Goal: Information Seeking & Learning: Learn about a topic

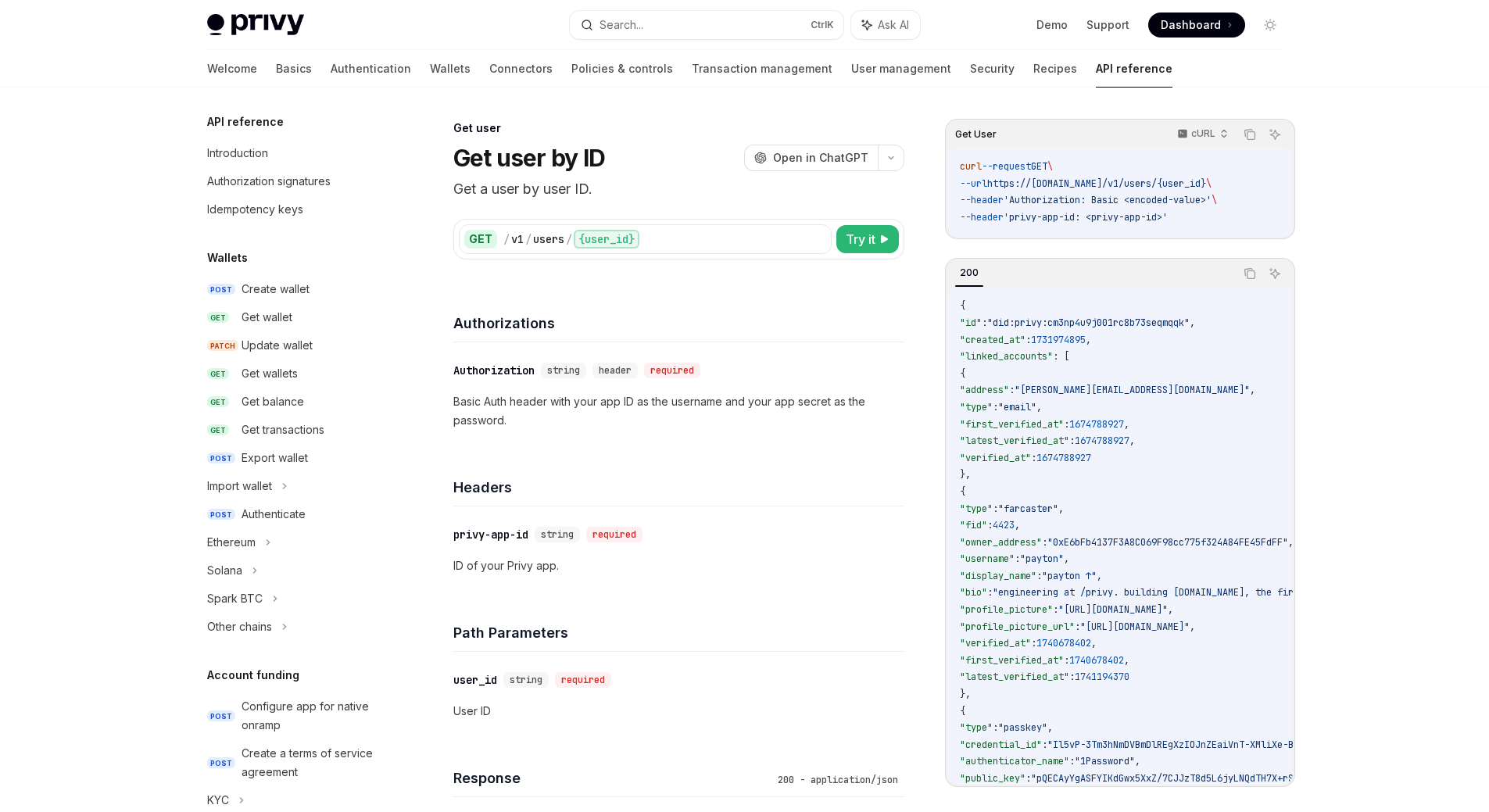
scroll to position [1035, 0]
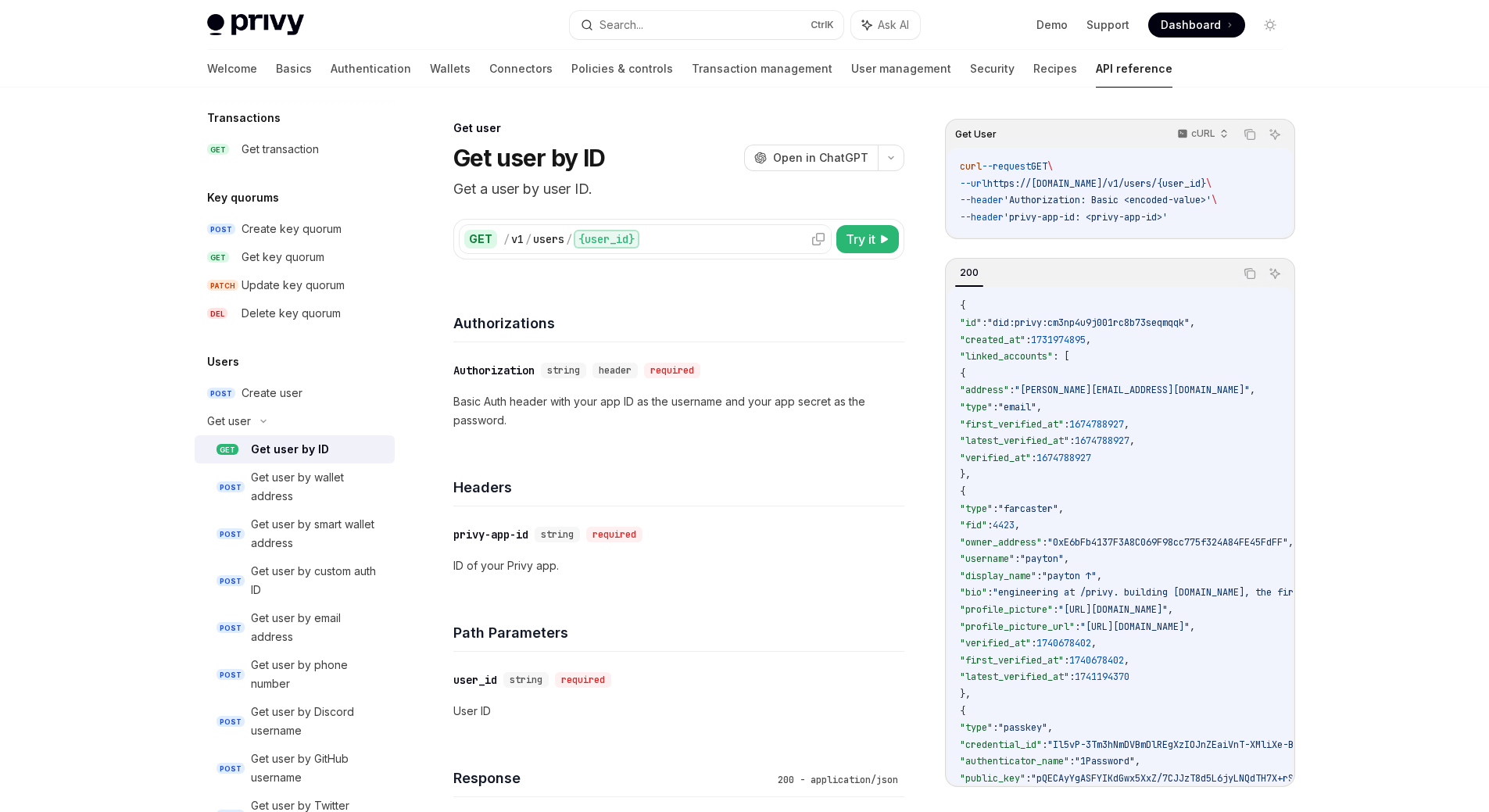
click at [677, 244] on div "/ v1 / users / {user_id}" at bounding box center [664, 239] width 323 height 19
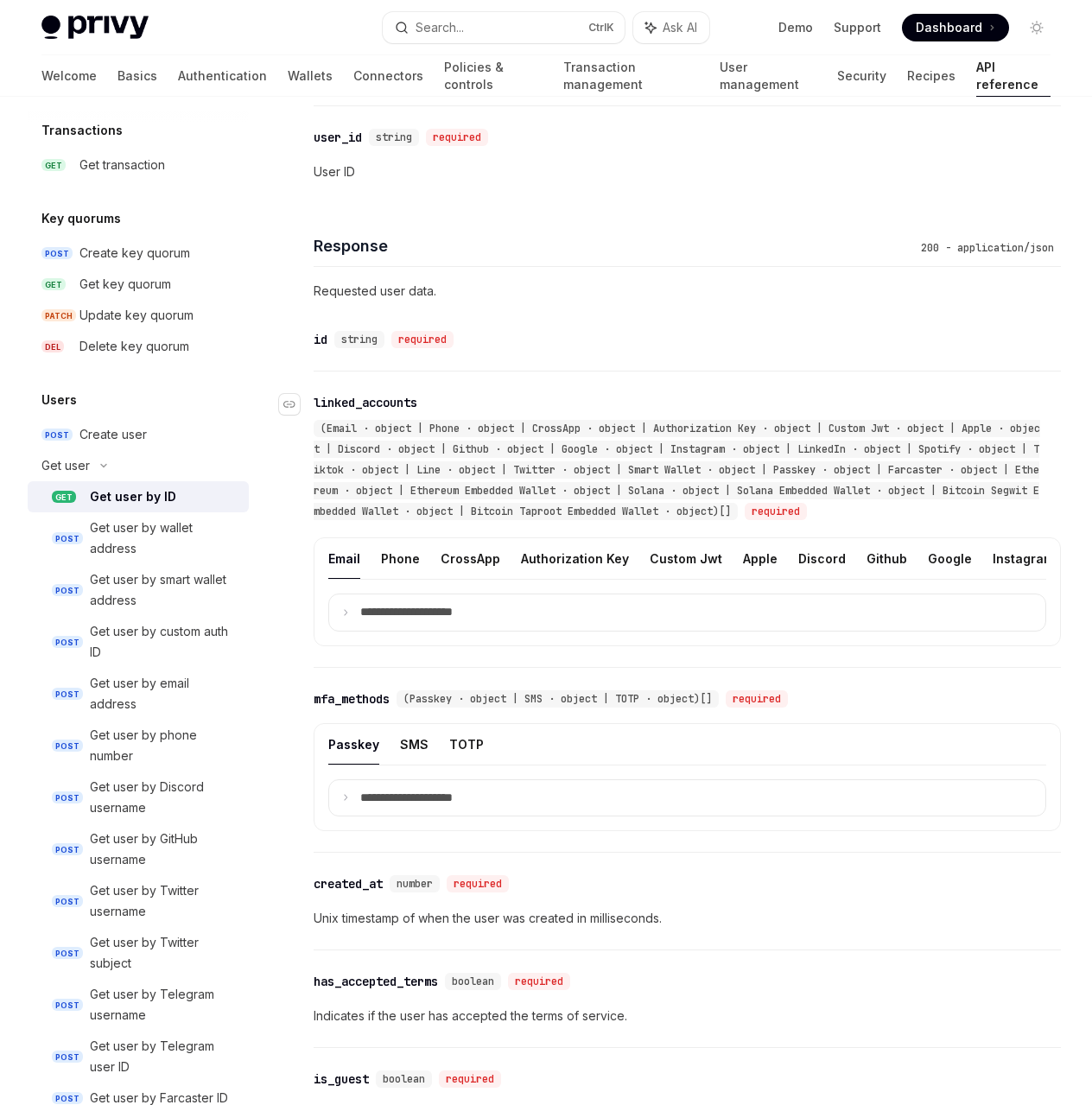
scroll to position [1025, 0]
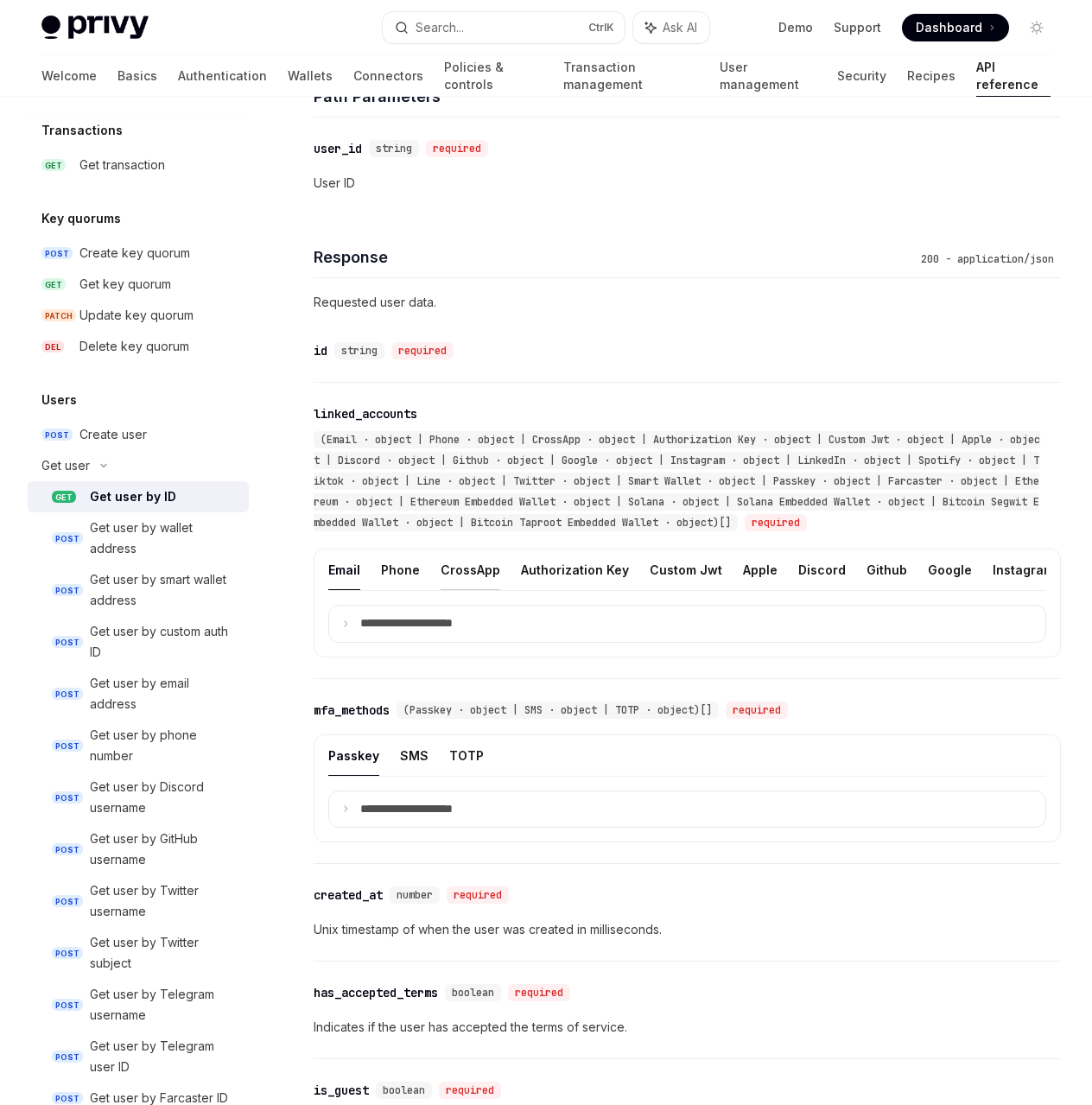
click at [478, 574] on button "CrossApp" at bounding box center [471, 569] width 59 height 41
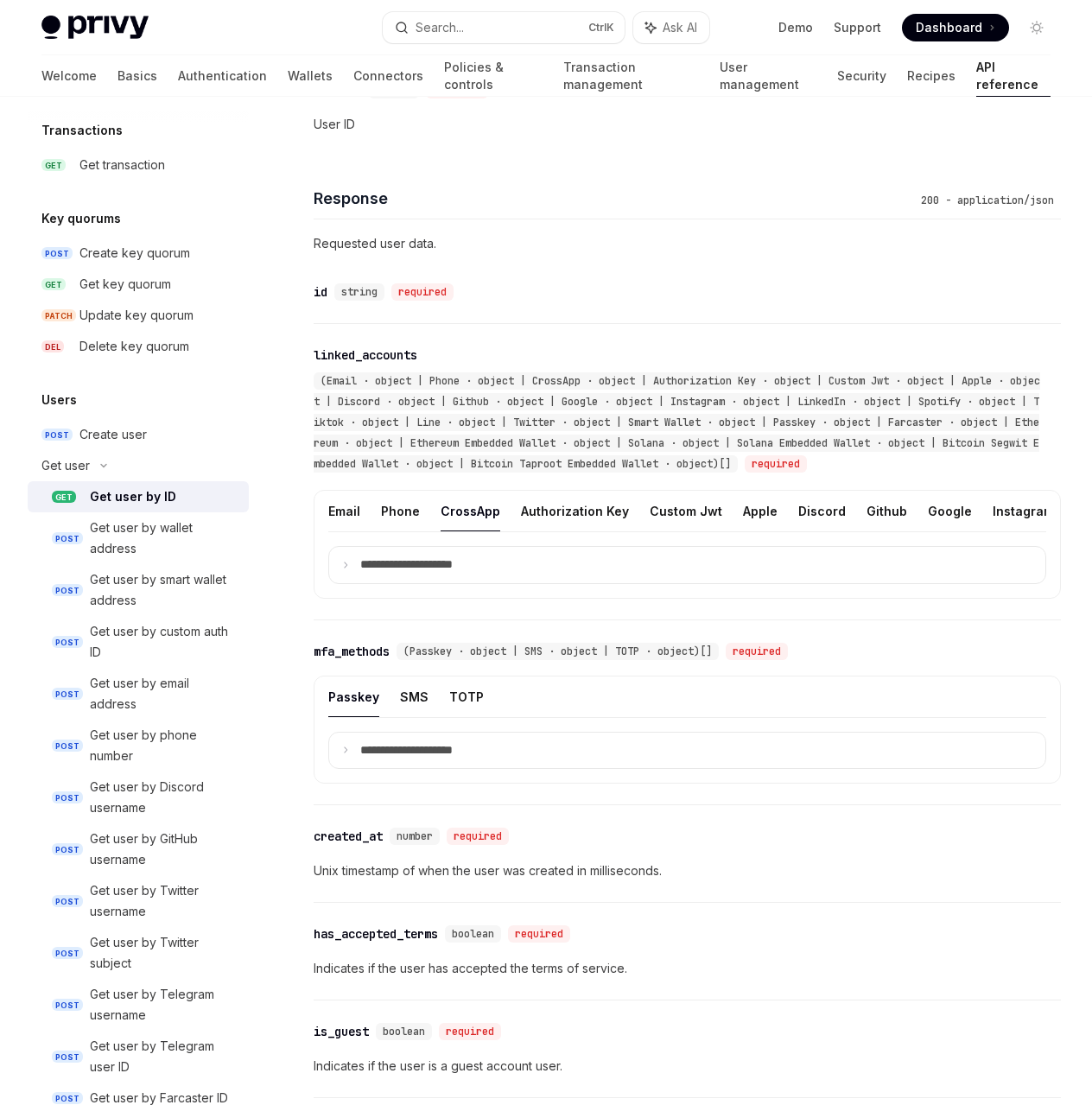
scroll to position [996, 0]
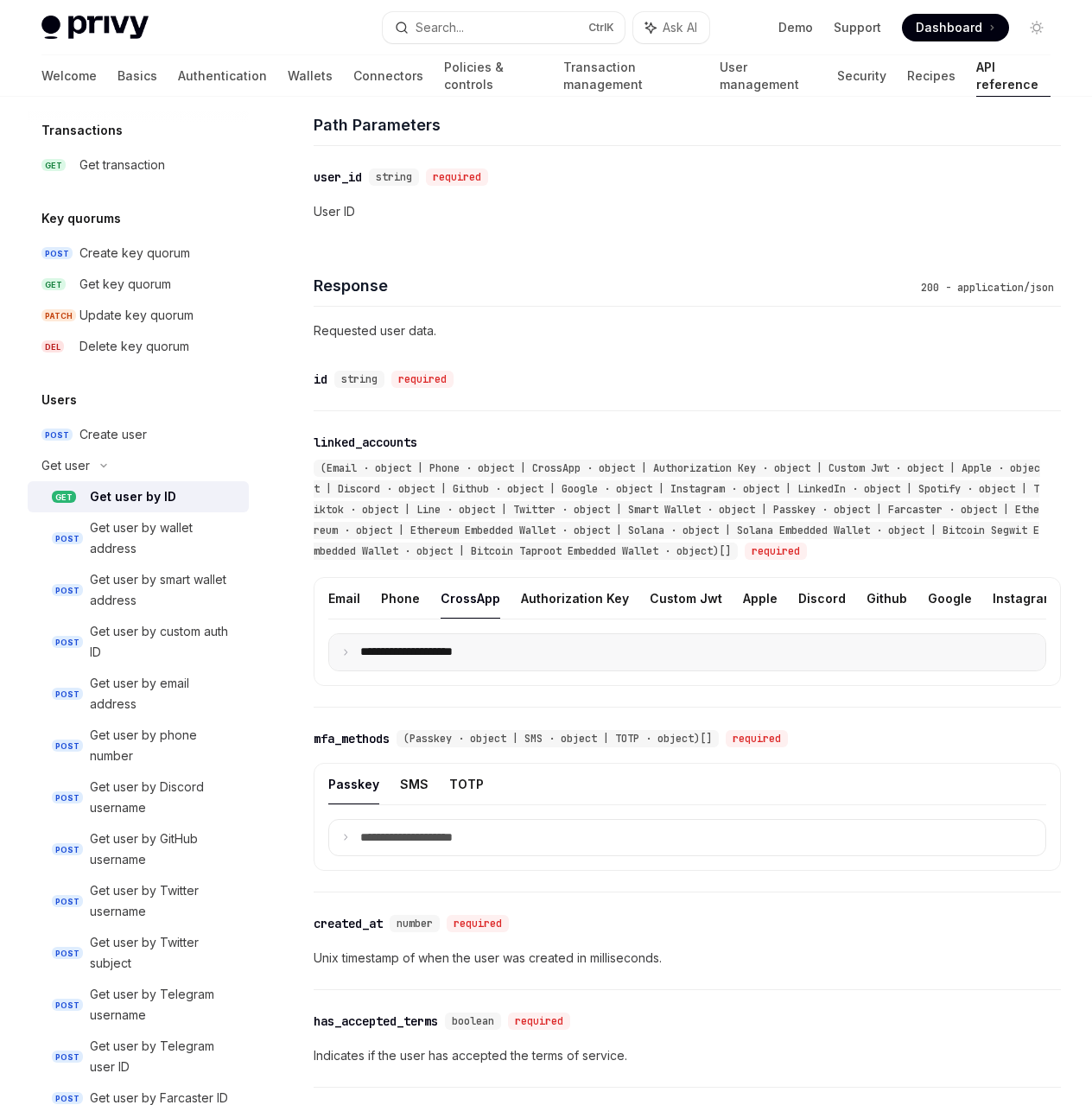
click at [349, 664] on summary "**********" at bounding box center [688, 653] width 716 height 37
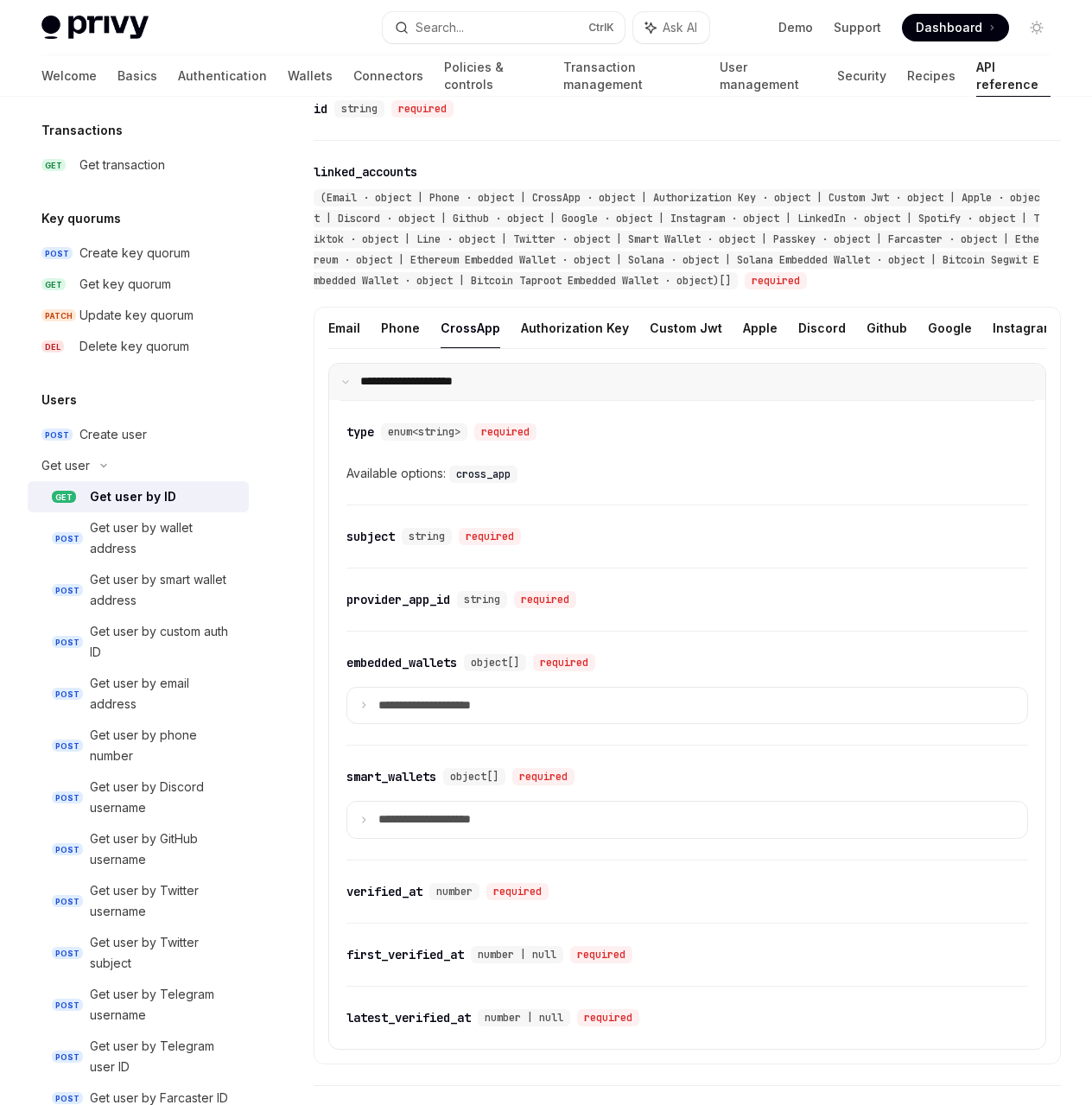
scroll to position [1227, 0]
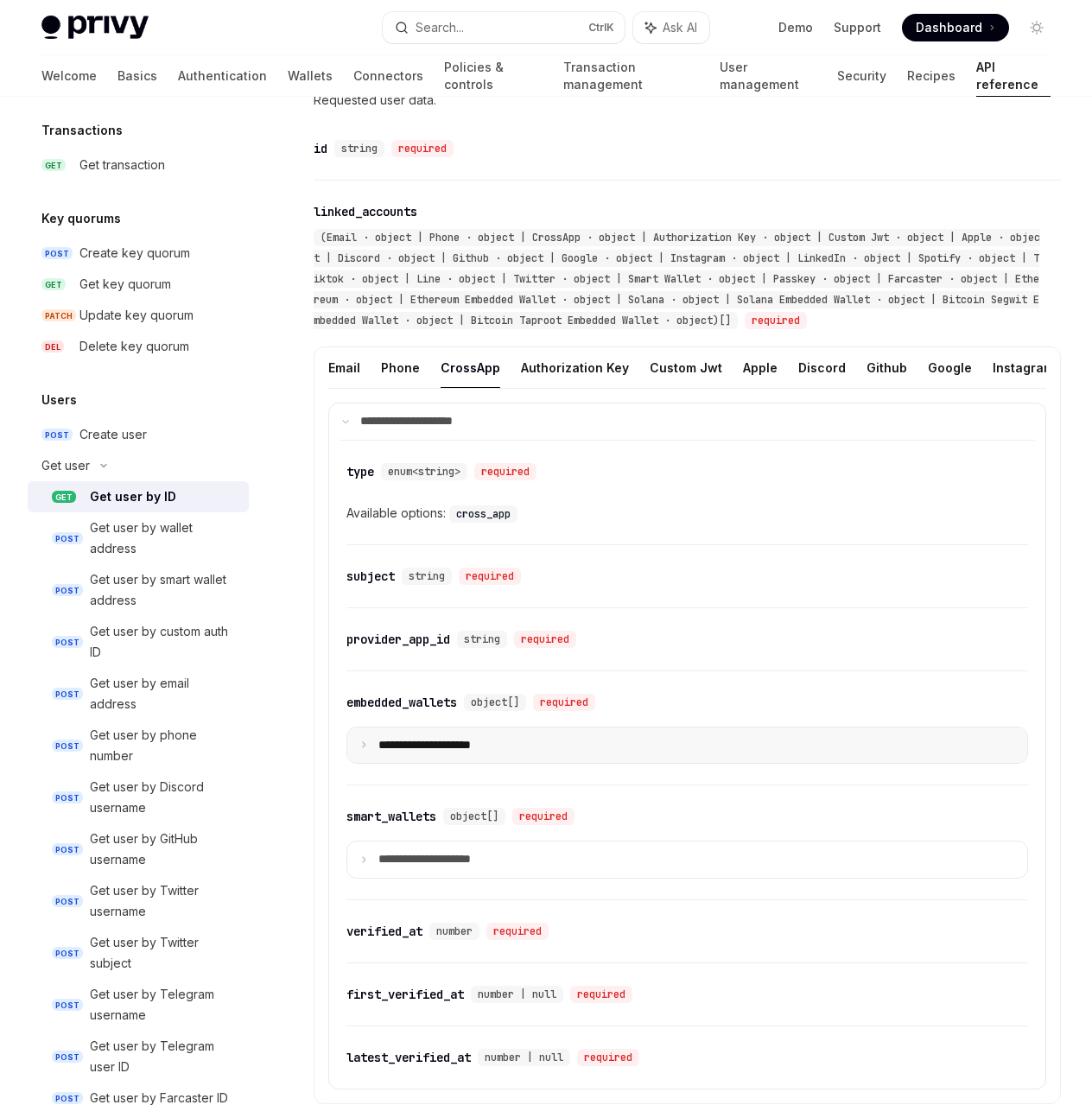
click at [361, 749] on icon at bounding box center [363, 744] width 9 height 9
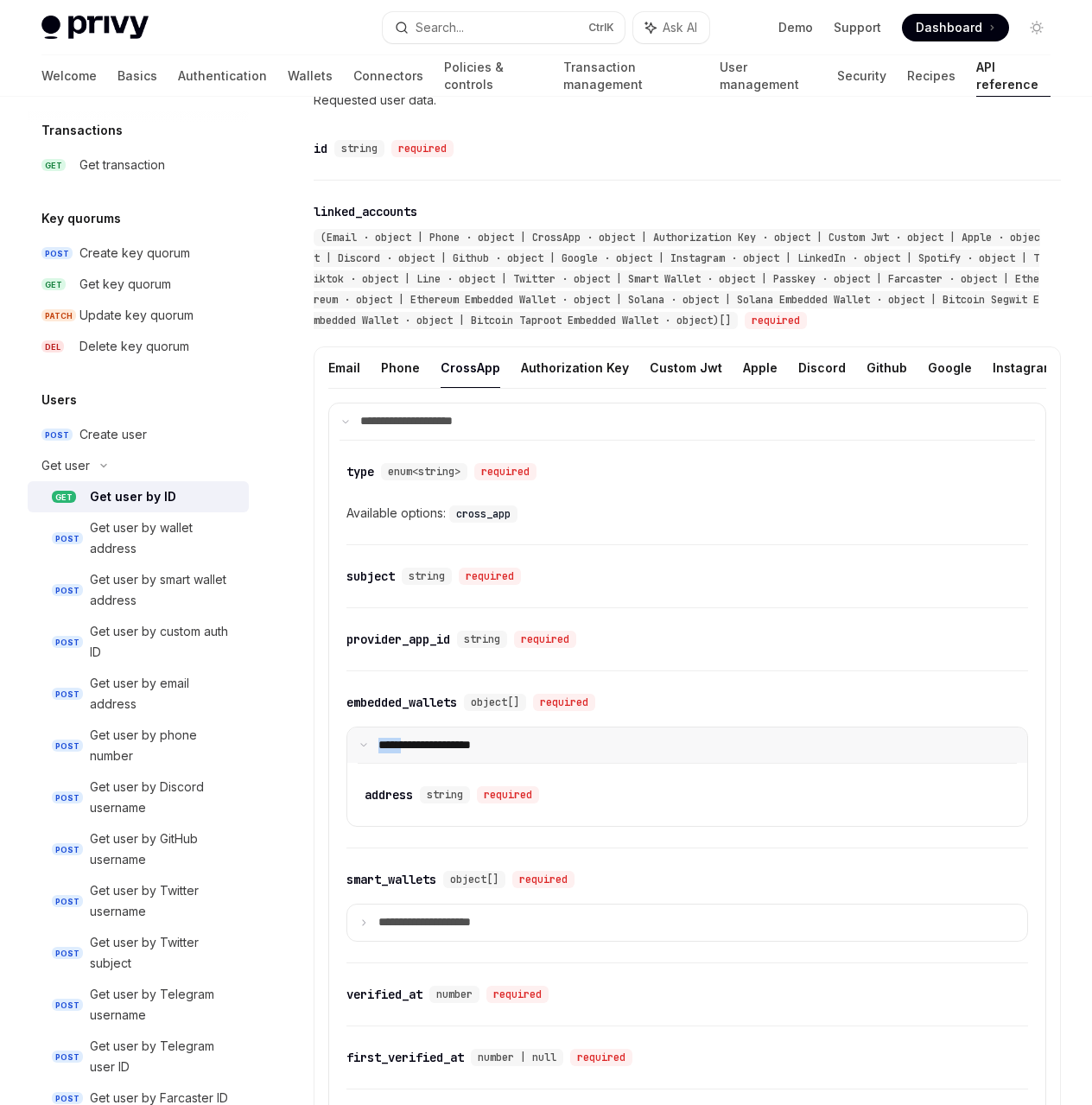
click at [361, 749] on icon at bounding box center [363, 744] width 9 height 9
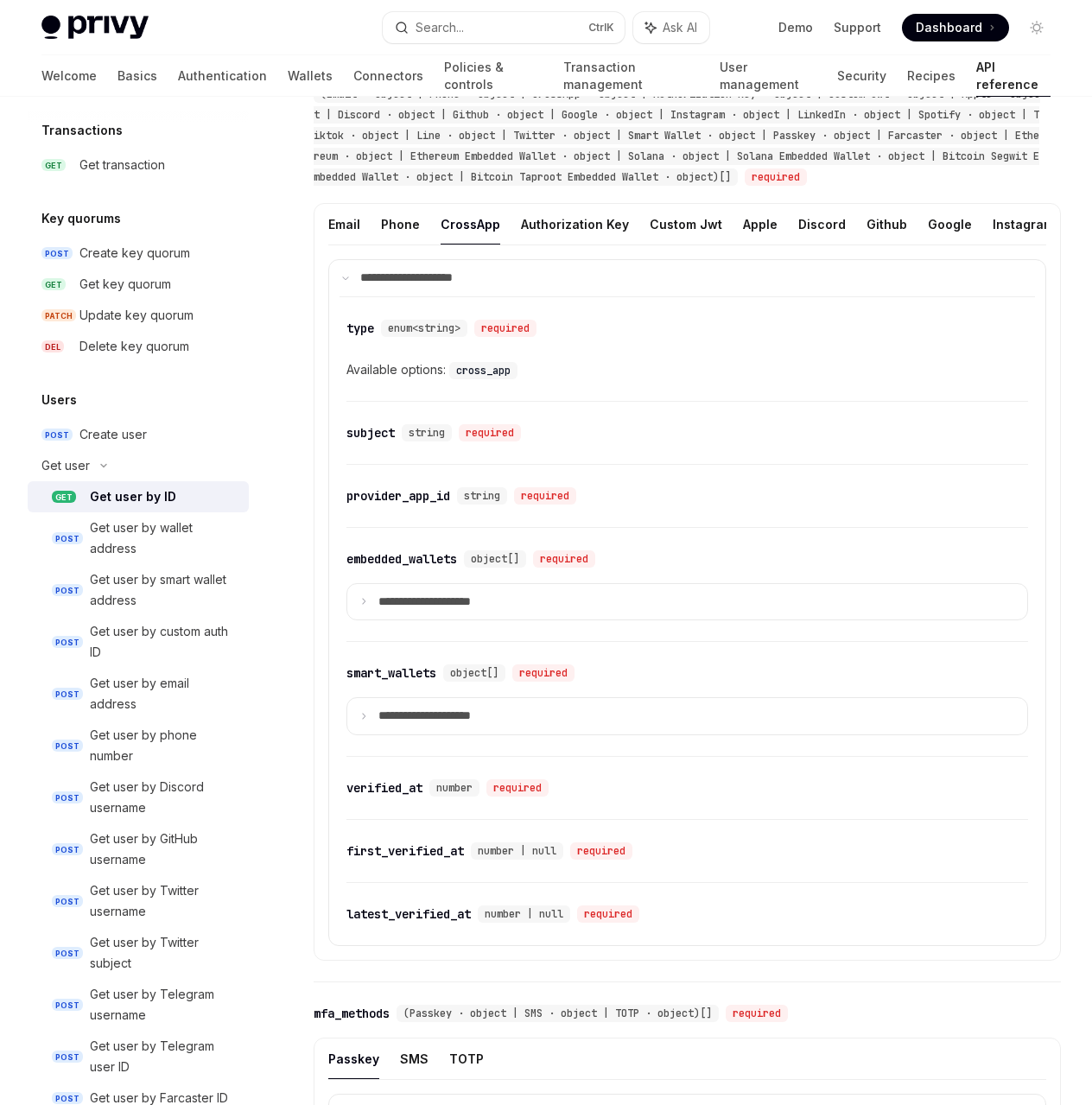
scroll to position [1456, 0]
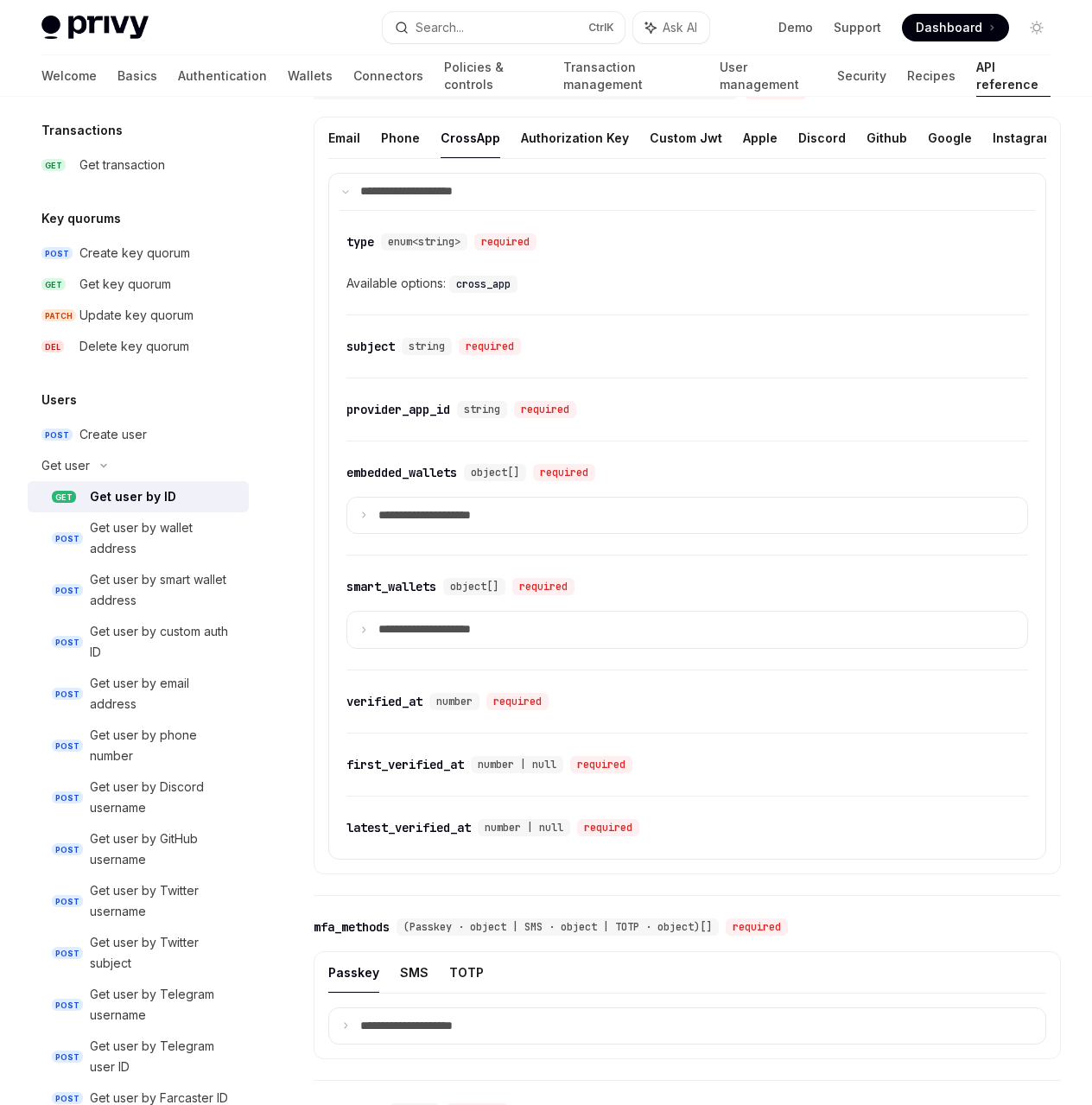
type textarea "*"
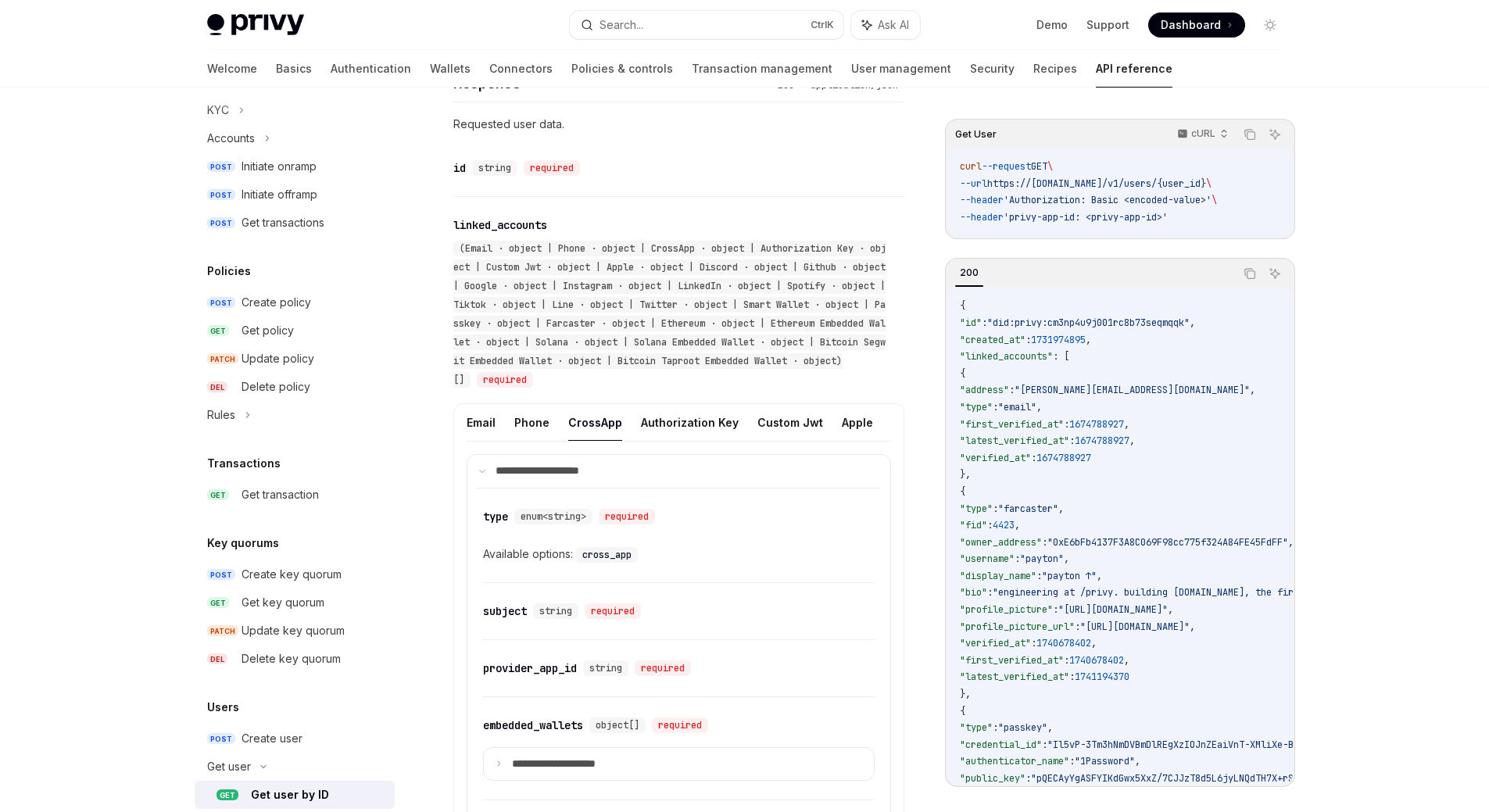
scroll to position [485, 0]
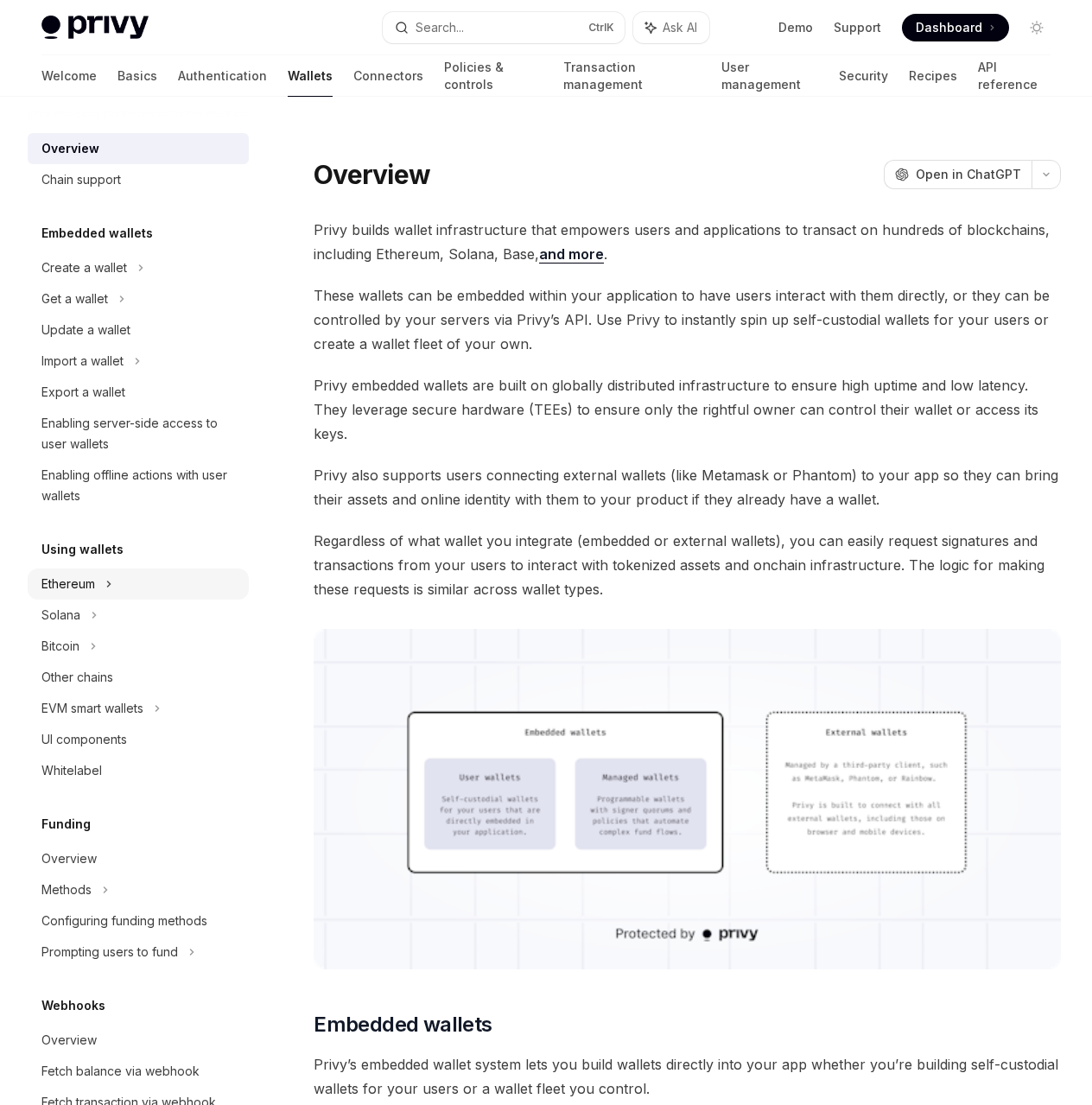
click at [146, 283] on div "Ethereum" at bounding box center [139, 268] width 221 height 31
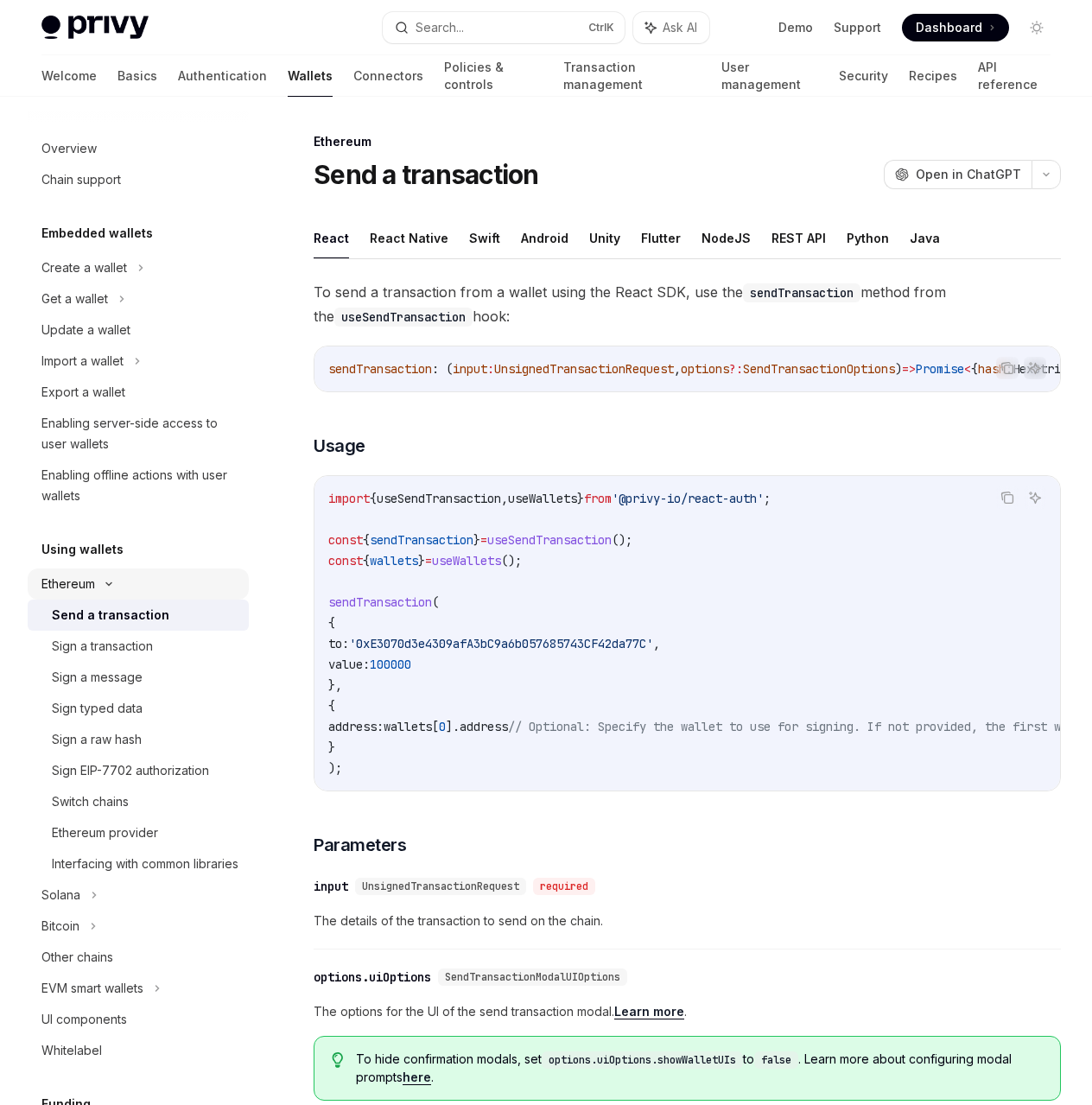
click at [126, 283] on div "Ethereum" at bounding box center [139, 268] width 221 height 31
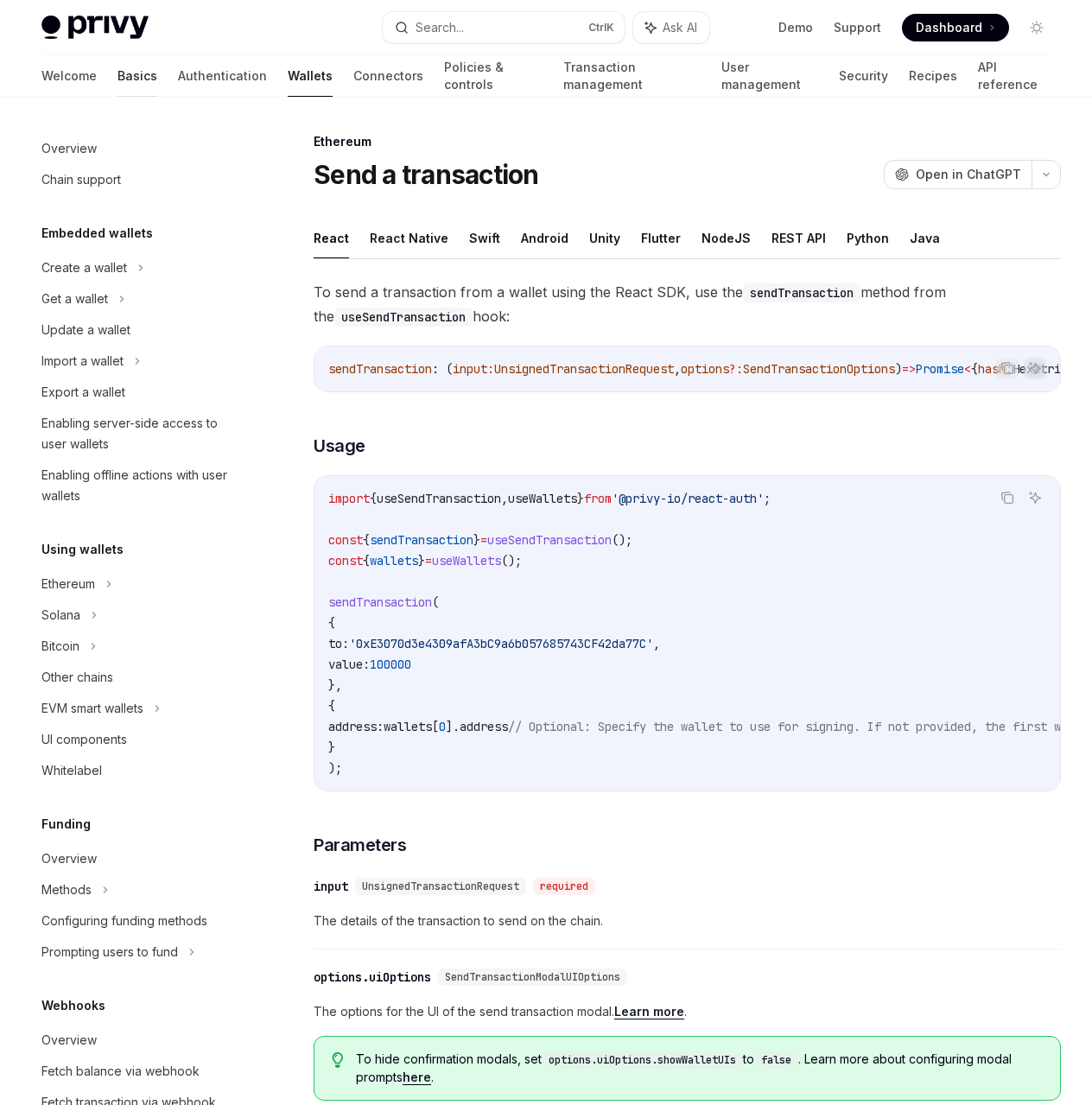
click at [118, 85] on link "Basics" at bounding box center [138, 76] width 40 height 42
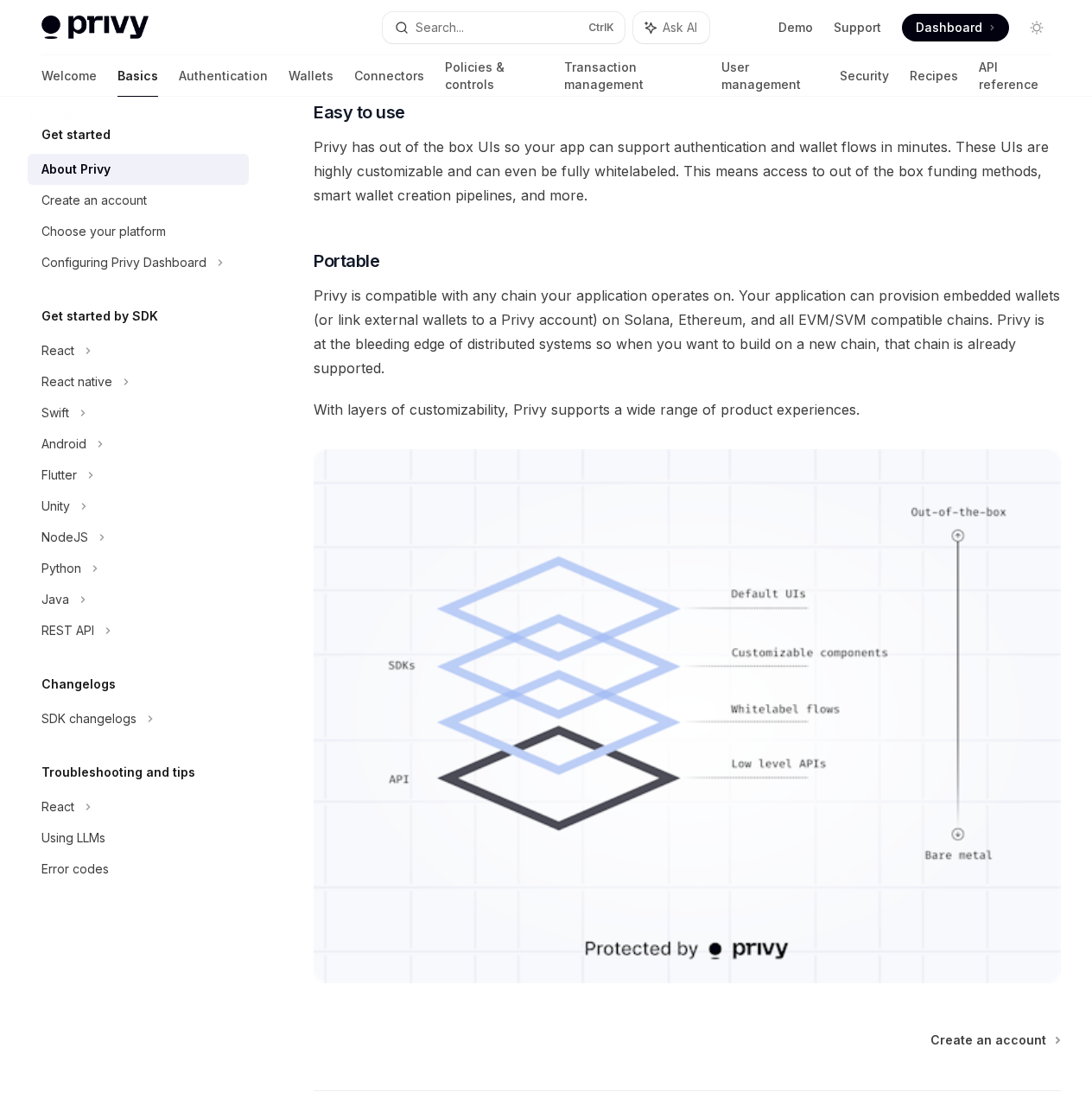
scroll to position [1122, 0]
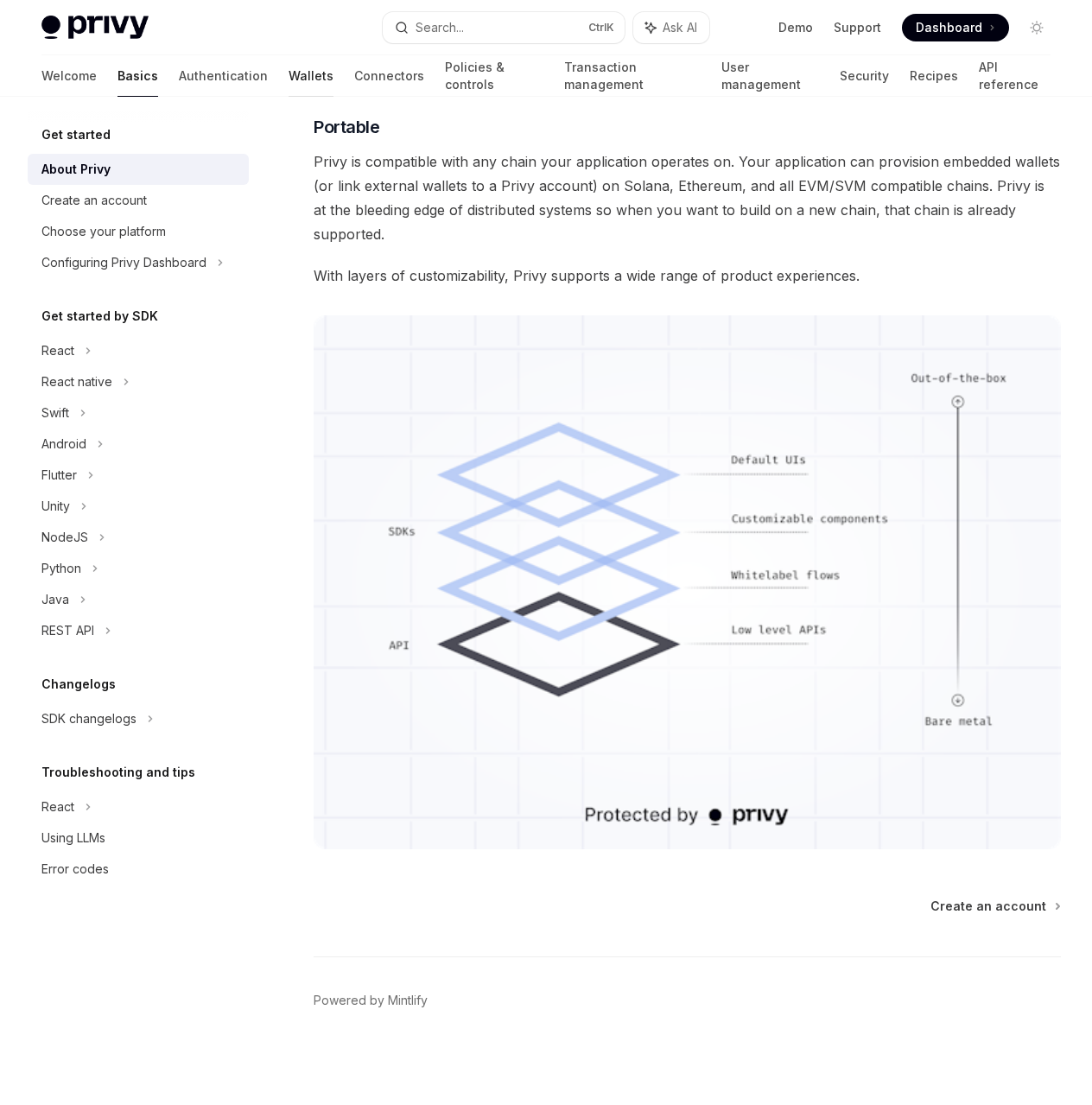
click at [288, 83] on link "Wallets" at bounding box center [311, 76] width 45 height 42
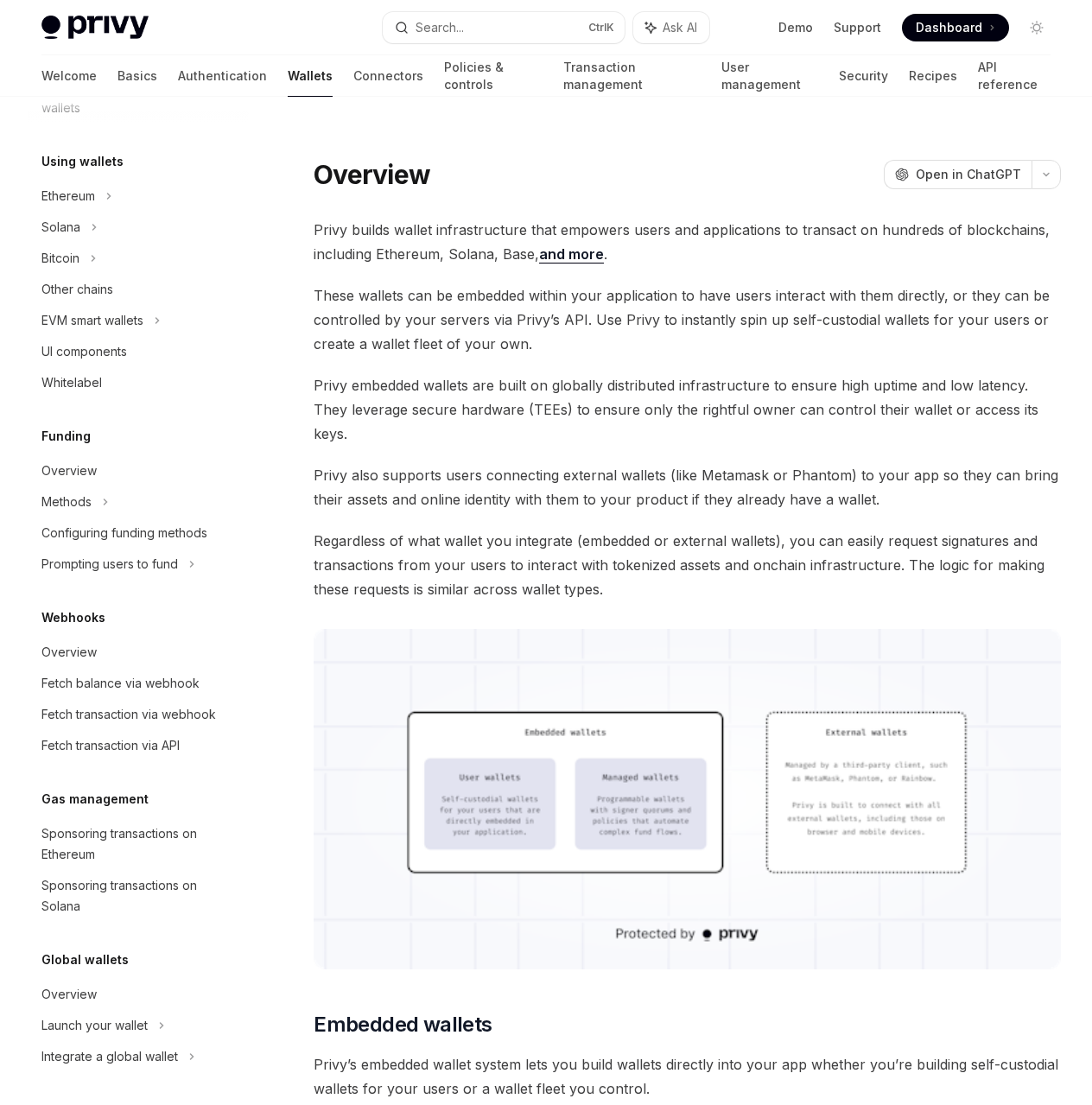
scroll to position [389, 0]
click at [173, 984] on div "Overview" at bounding box center [140, 993] width 197 height 21
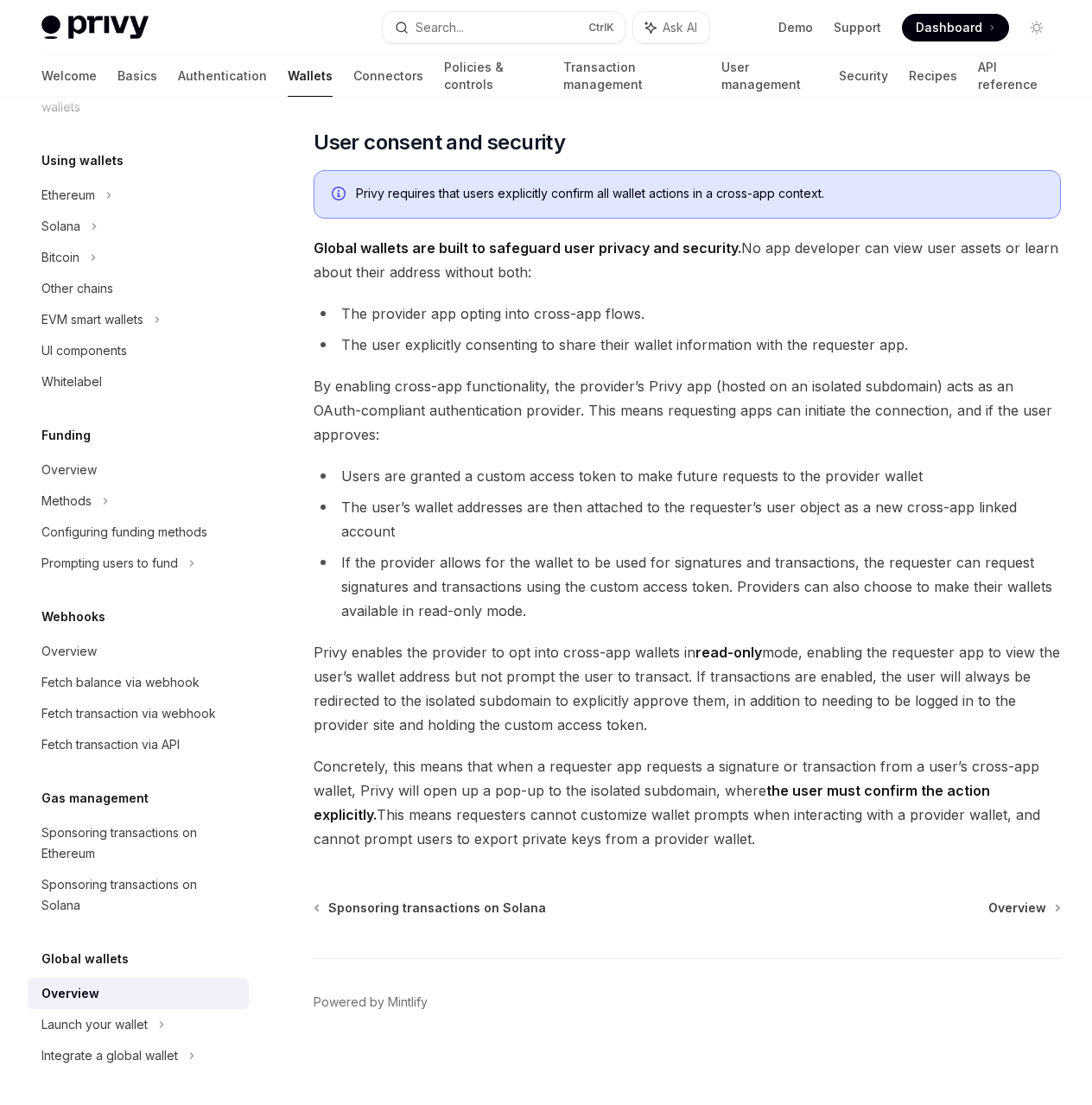
scroll to position [1076, 0]
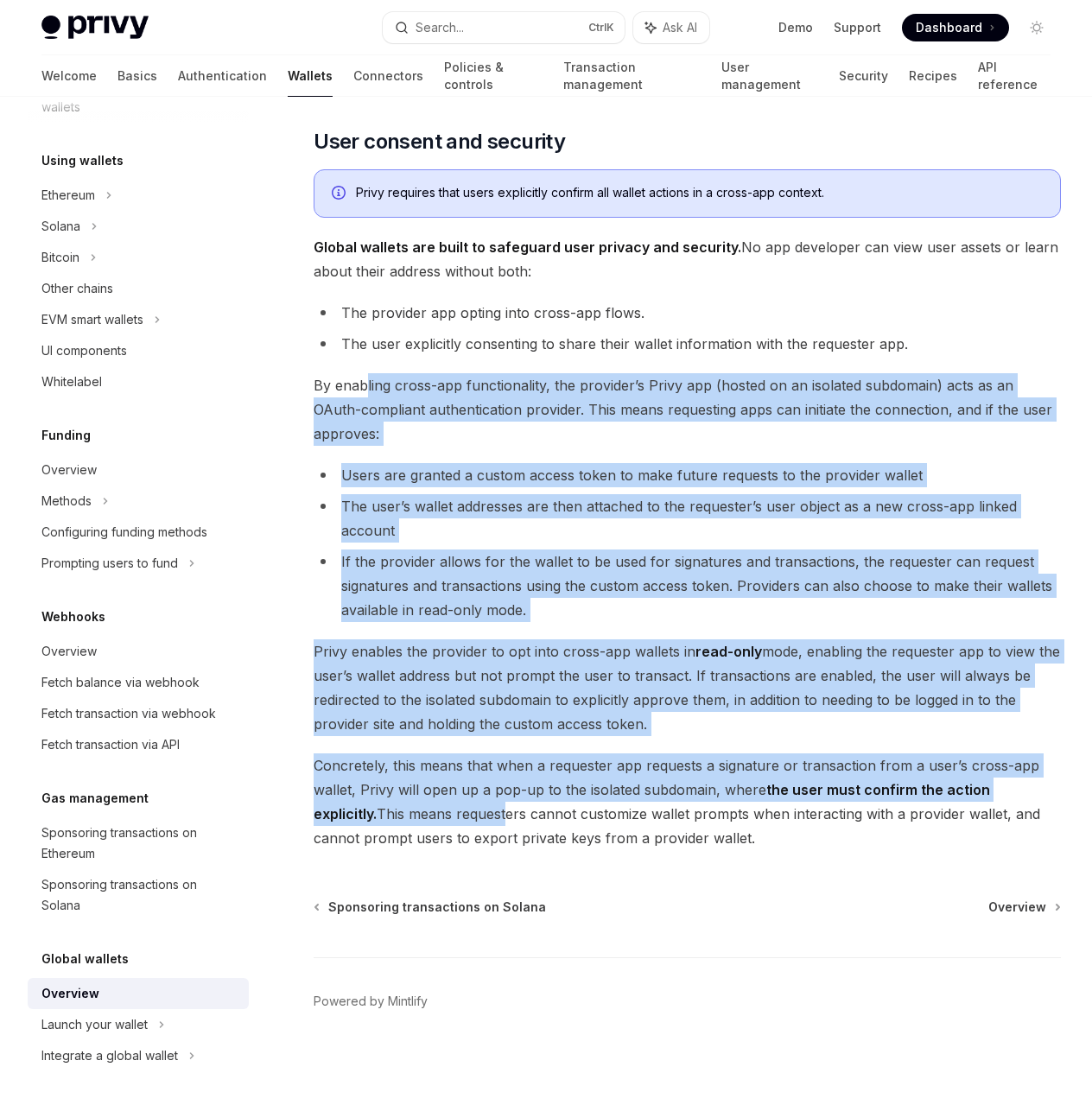
drag, startPoint x: 364, startPoint y: 384, endPoint x: 438, endPoint y: 807, distance: 429.4
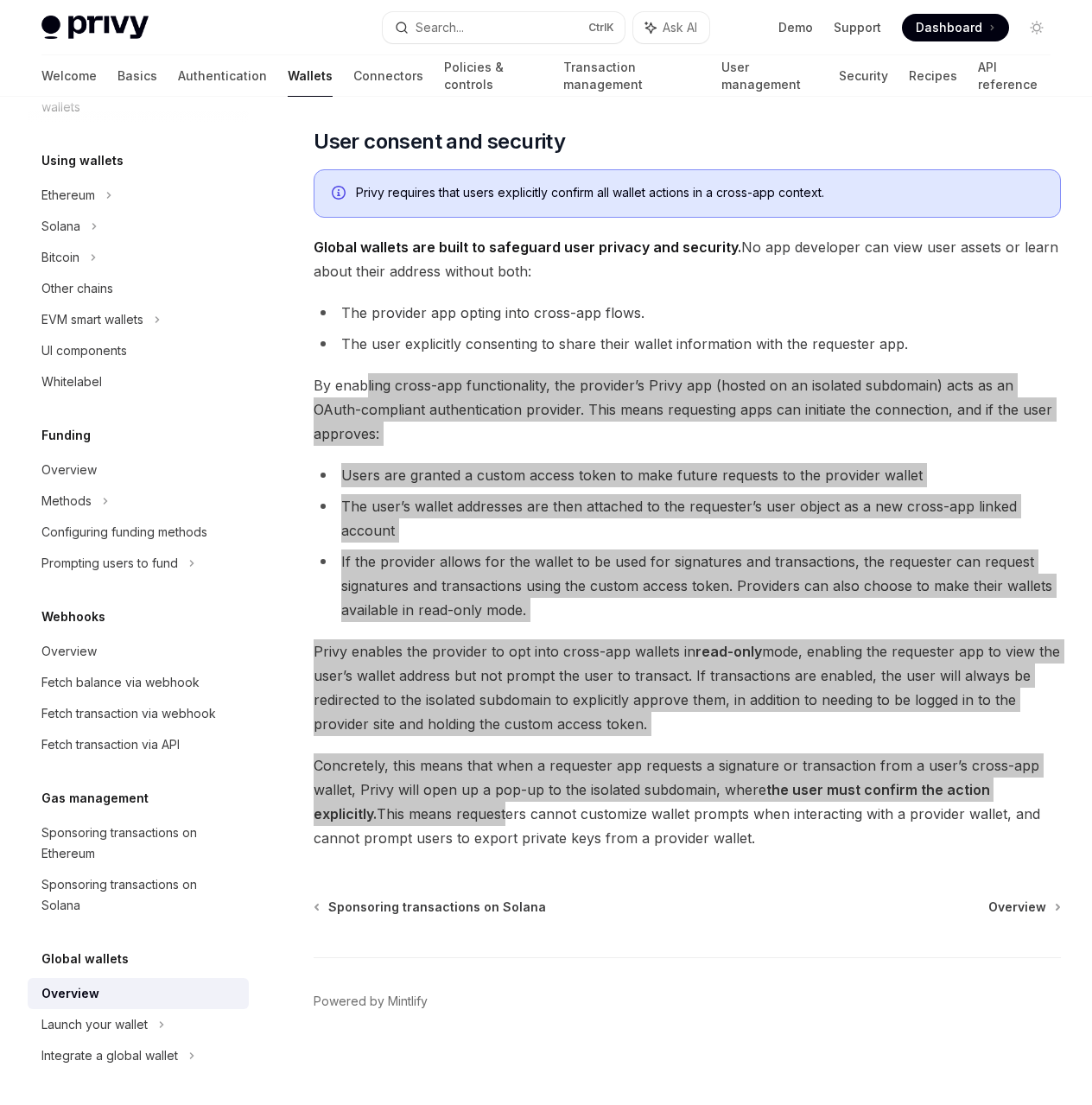
type textarea "*"
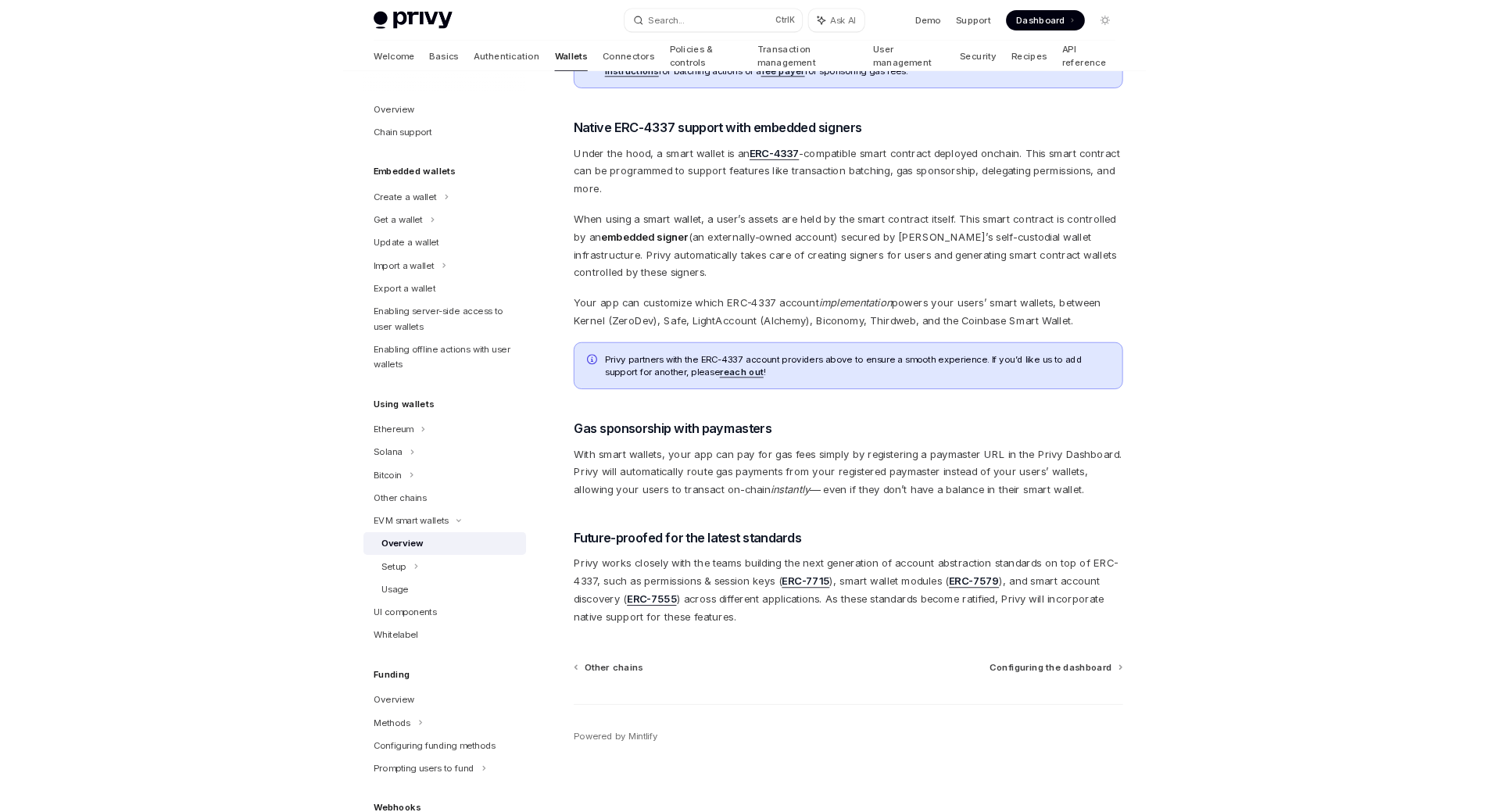
scroll to position [846, 0]
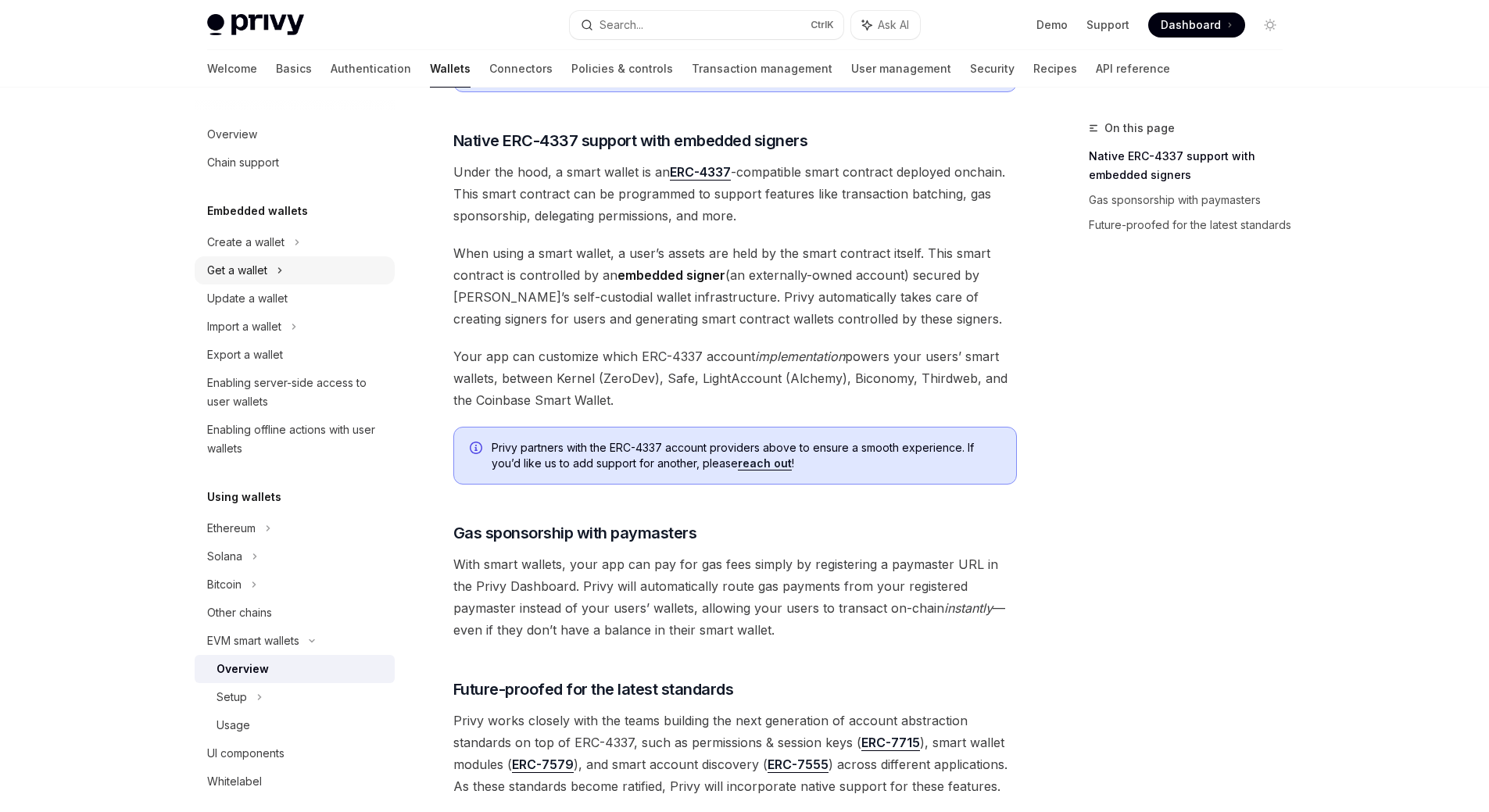
click at [290, 264] on div "Get a wallet" at bounding box center [295, 270] width 200 height 28
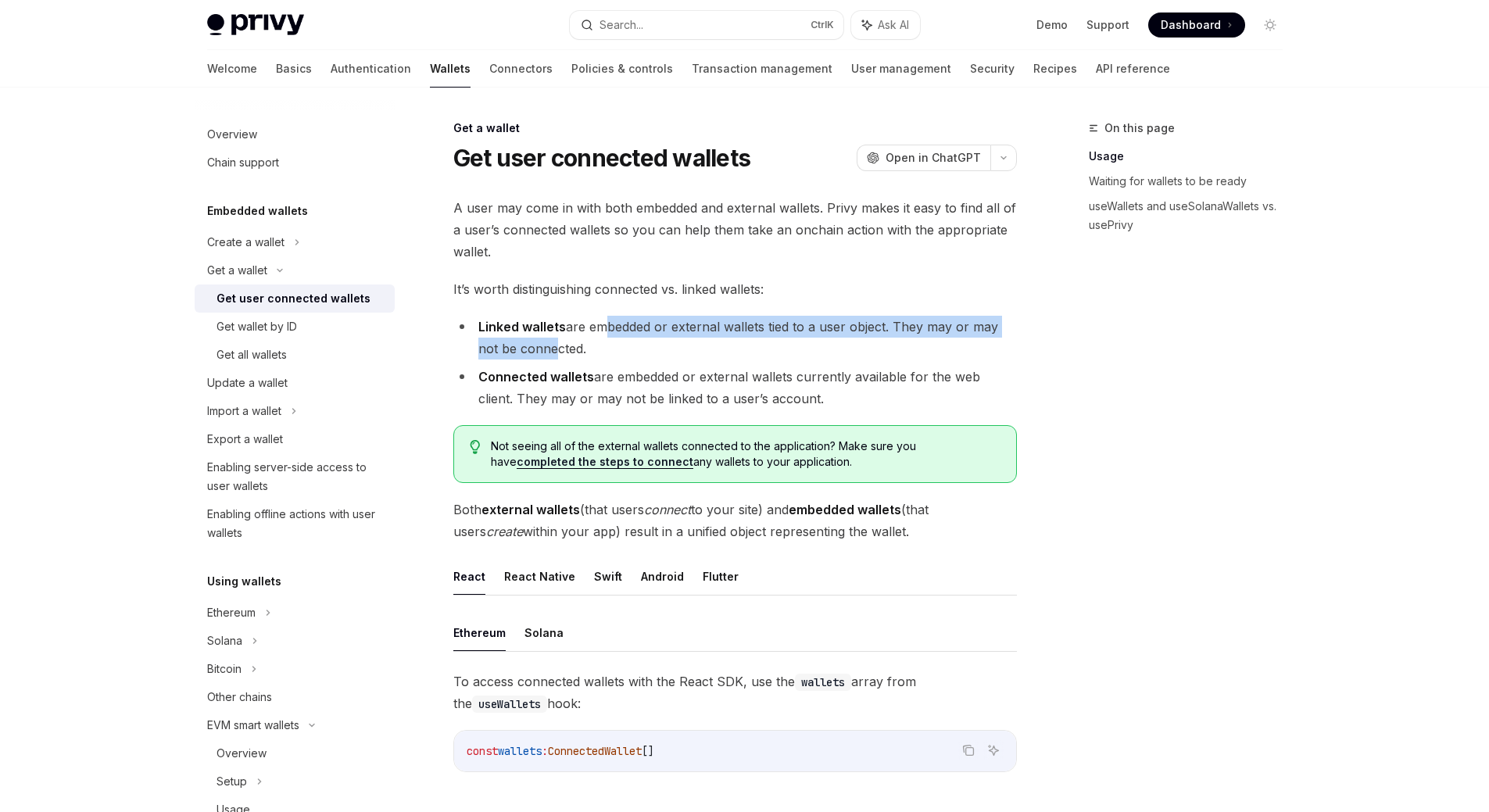
drag, startPoint x: 595, startPoint y: 323, endPoint x: 546, endPoint y: 355, distance: 58.5
click at [546, 355] on li "Linked wallets are embedded or external wallets tied to a user object. They may…" at bounding box center [735, 337] width 564 height 44
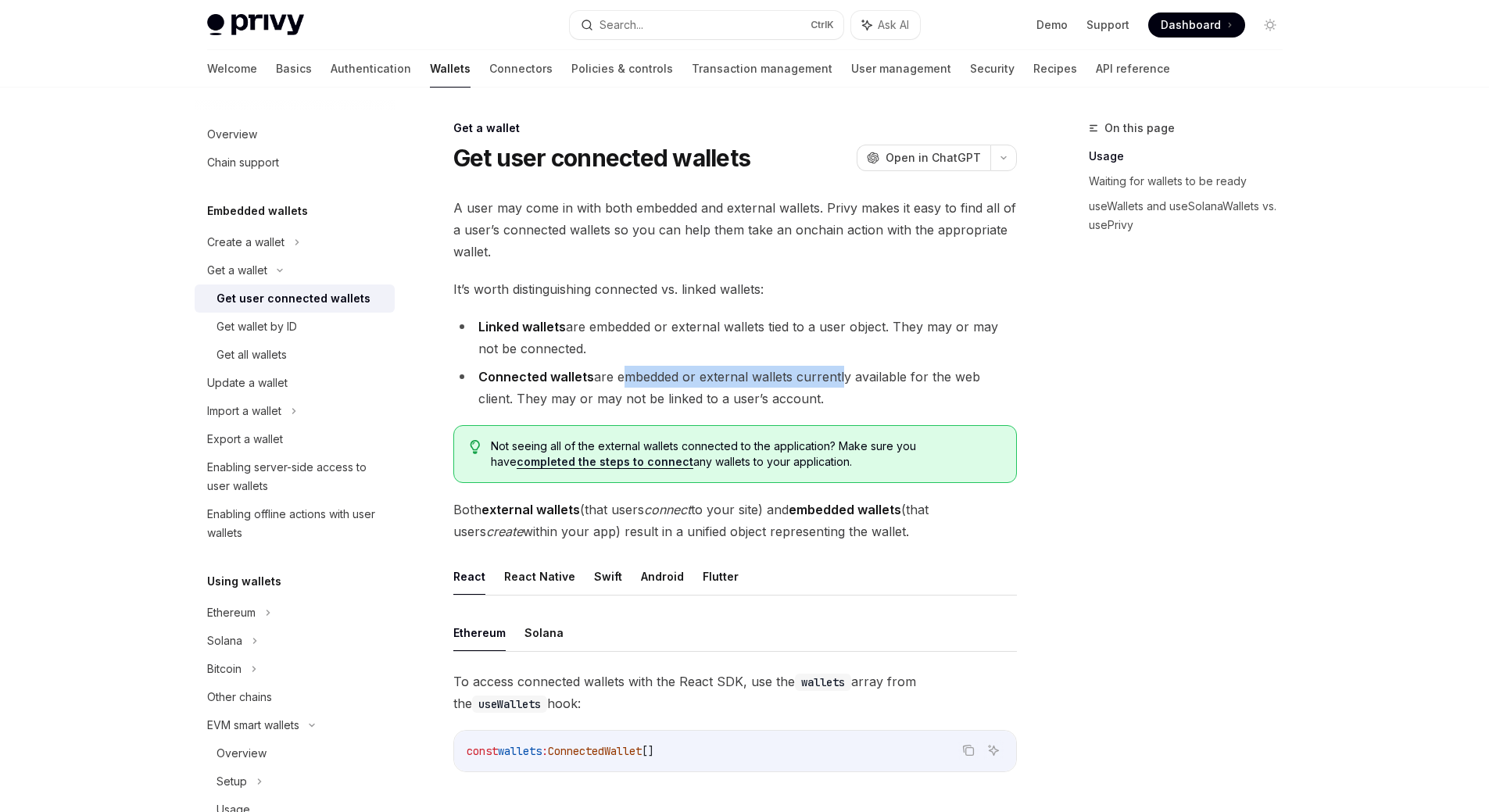
drag, startPoint x: 617, startPoint y: 373, endPoint x: 839, endPoint y: 375, distance: 222.0
click at [839, 375] on li "Connected wallets are embedded or external wallets currently available for the …" at bounding box center [735, 388] width 564 height 44
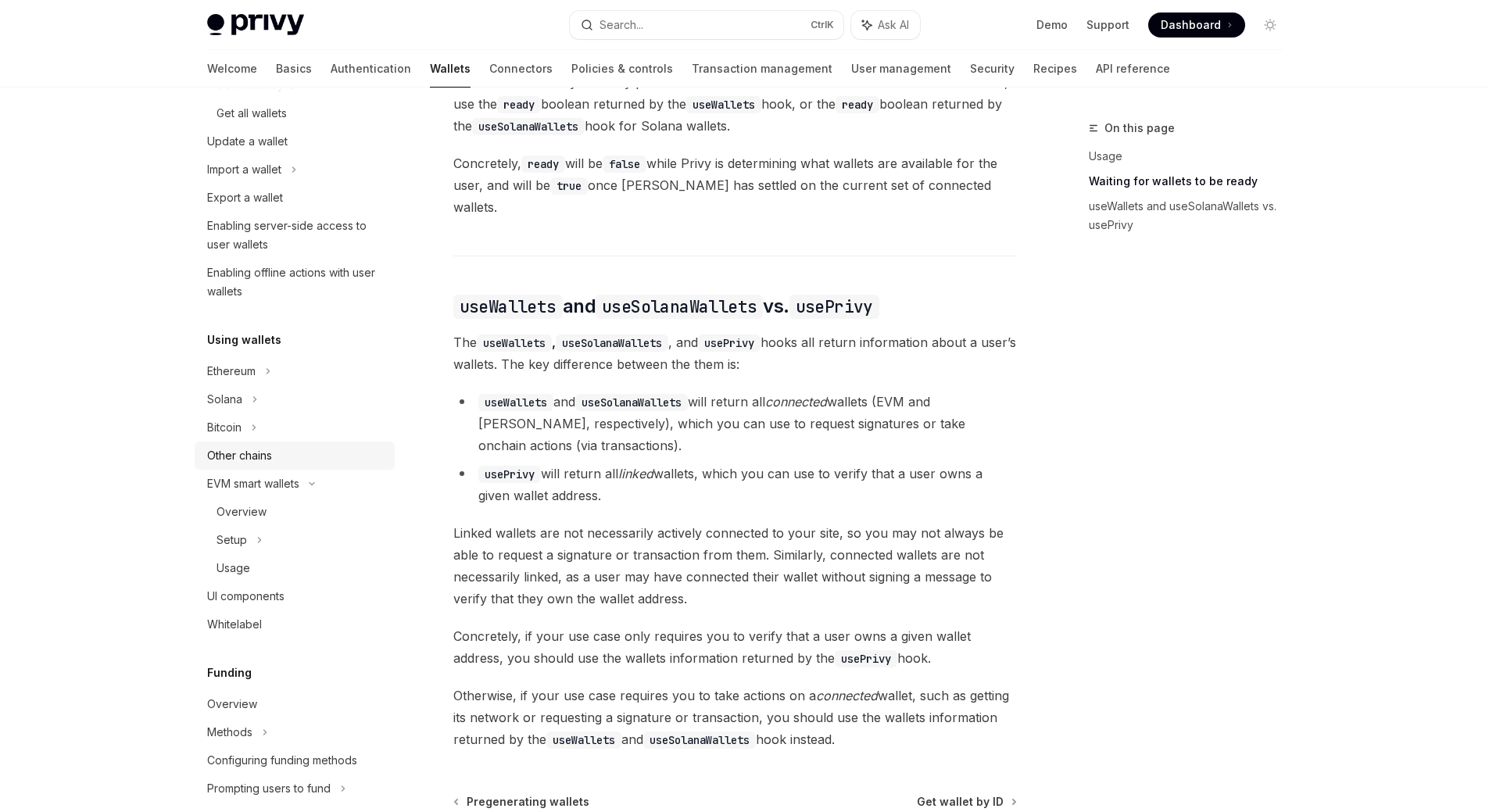
scroll to position [312, 0]
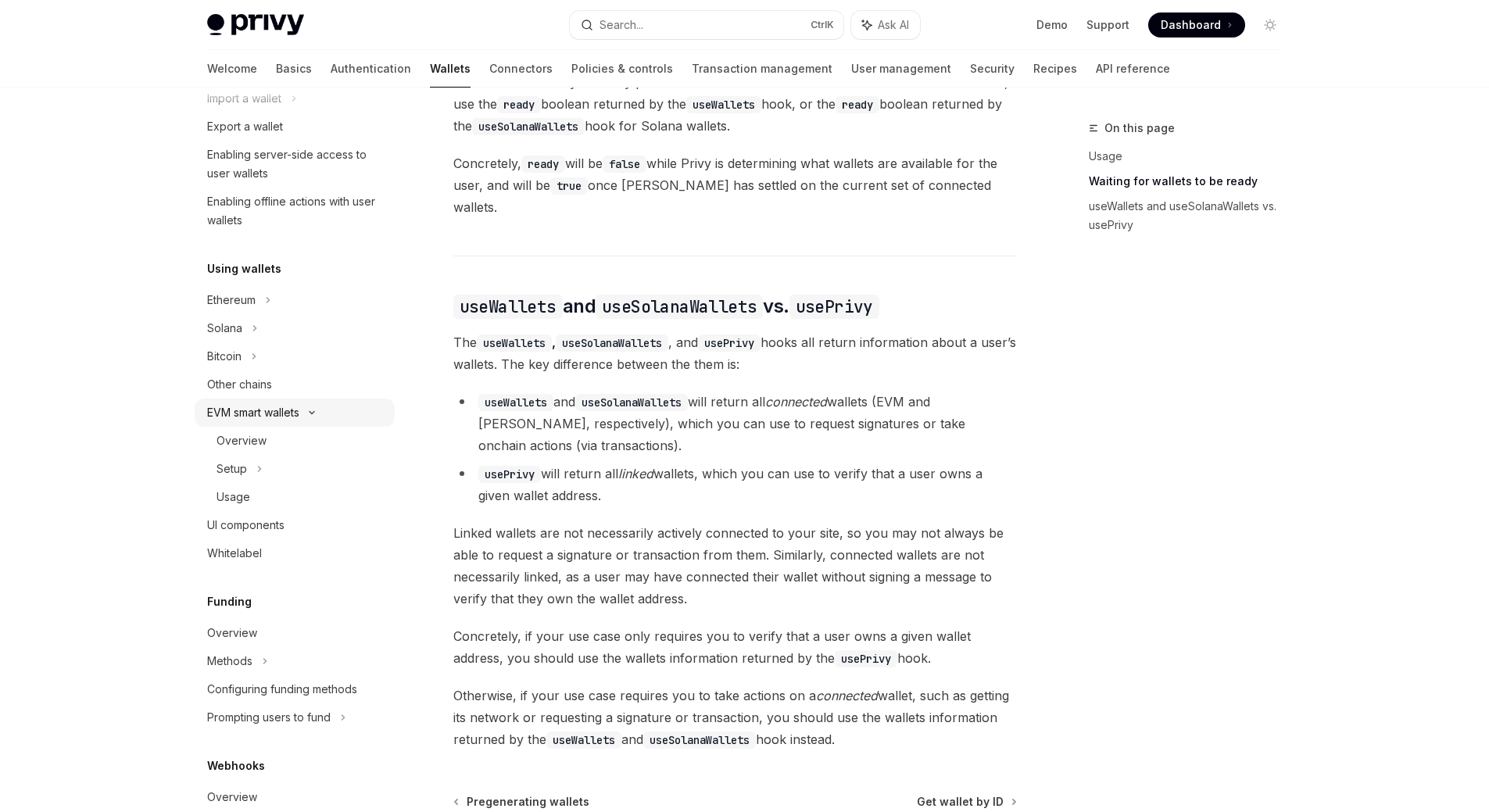
click at [327, 405] on div "EVM smart wallets" at bounding box center [295, 413] width 200 height 28
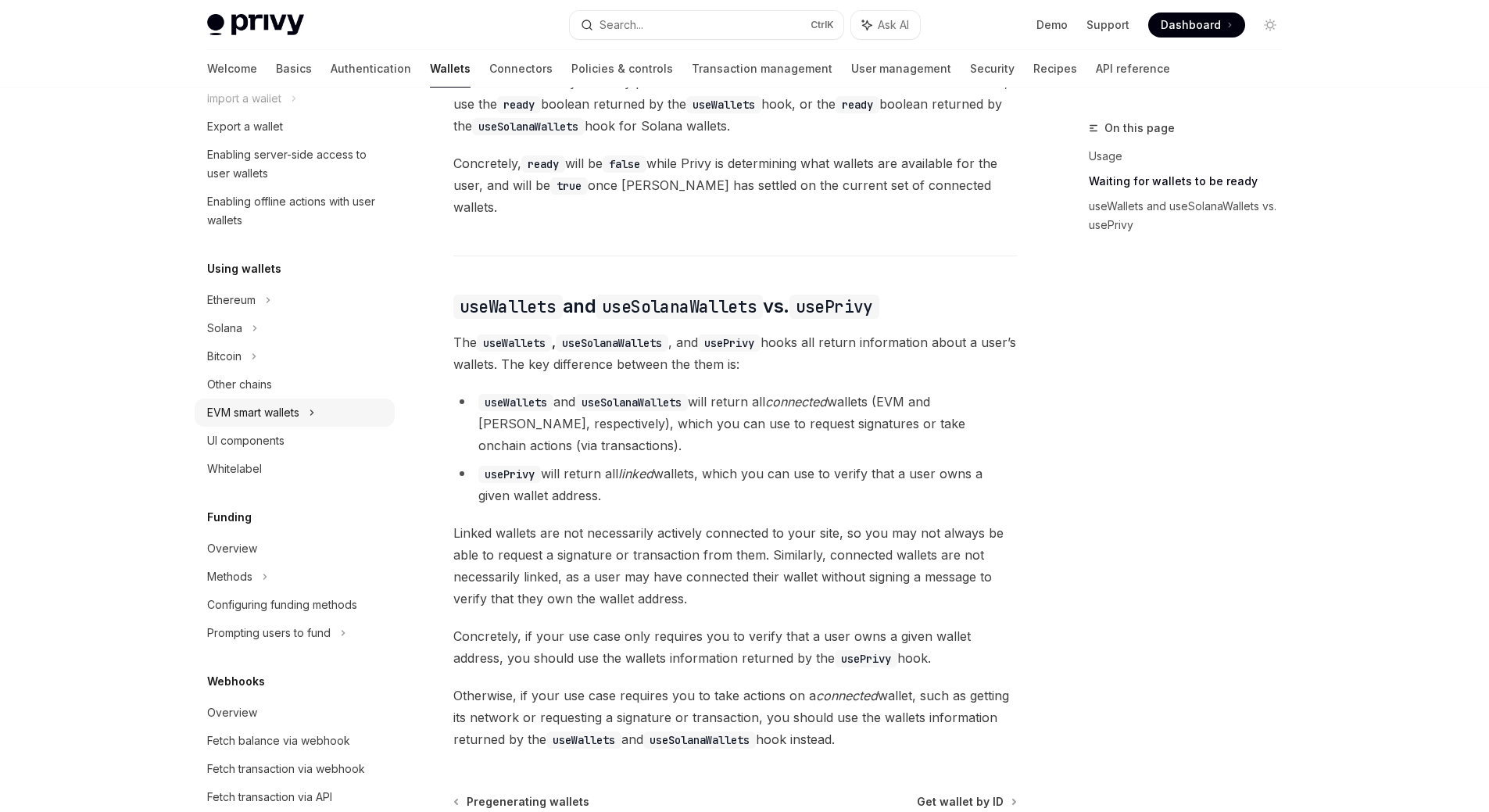
click at [210, 414] on div "EVM smart wallets" at bounding box center [253, 412] width 92 height 19
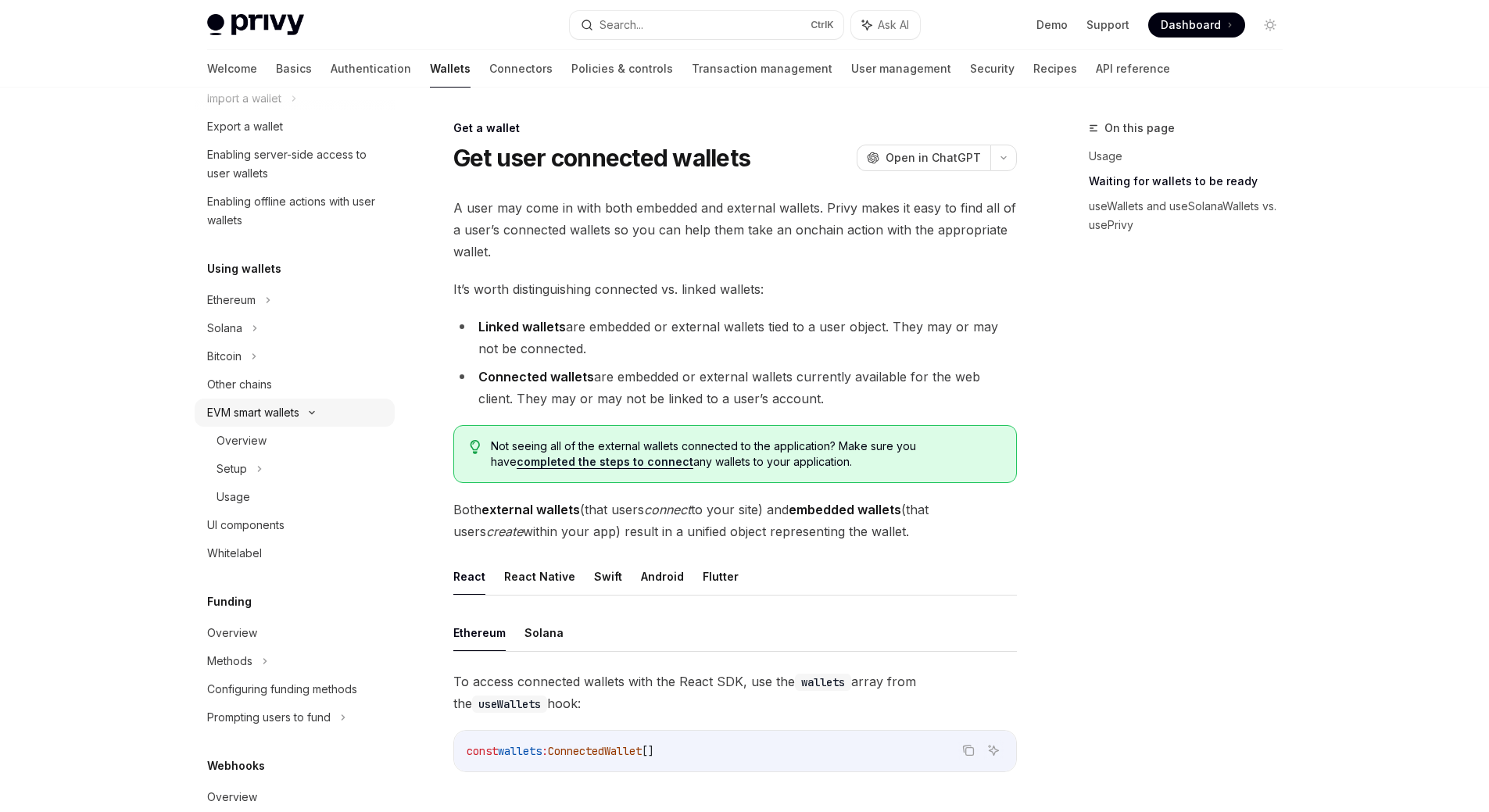
type textarea "*"
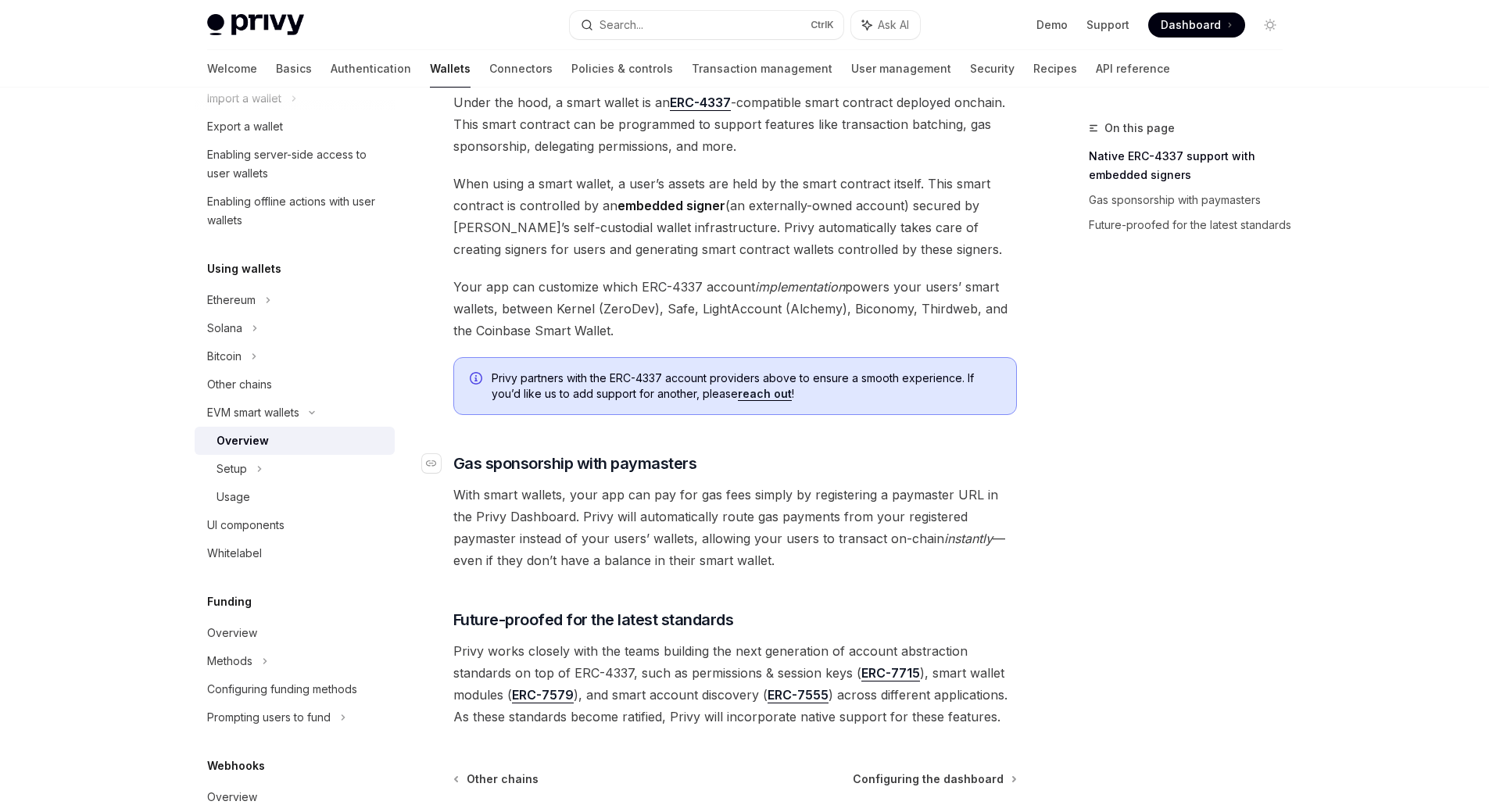
scroll to position [1063, 0]
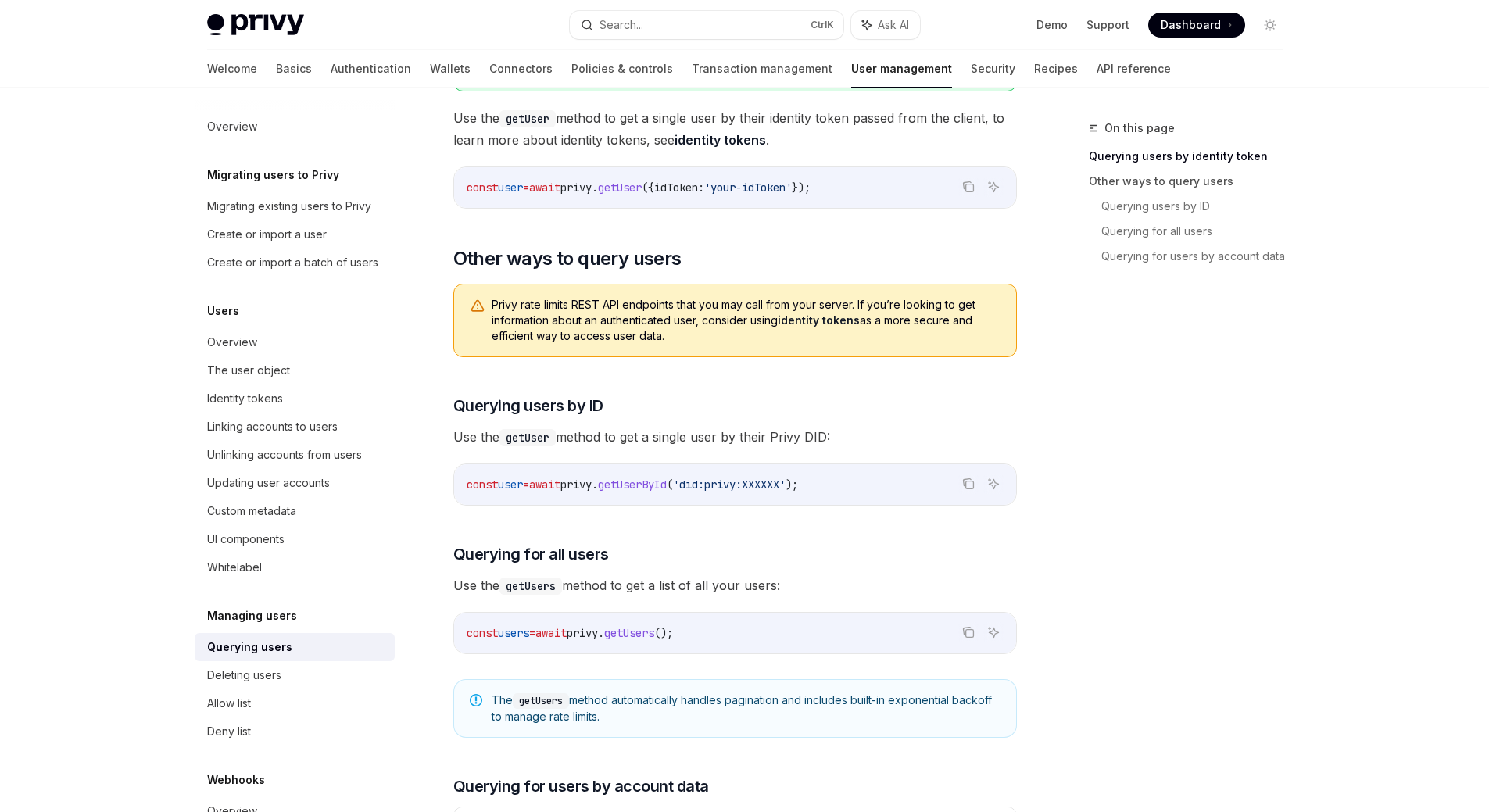
scroll to position [312, 0]
